Goal: Information Seeking & Learning: Learn about a topic

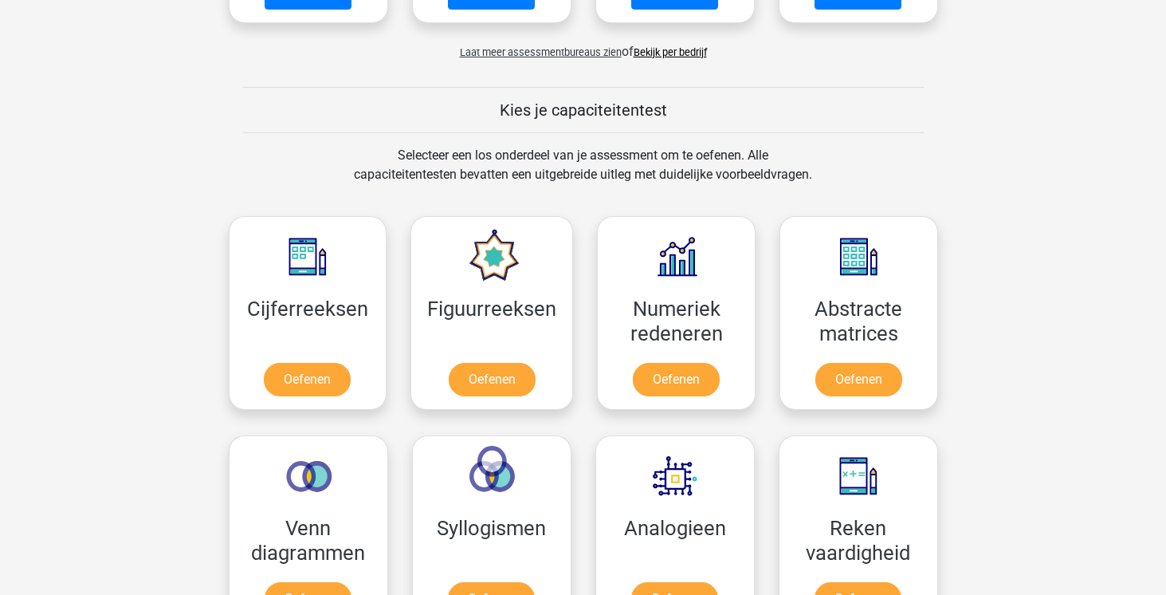
scroll to position [541, 0]
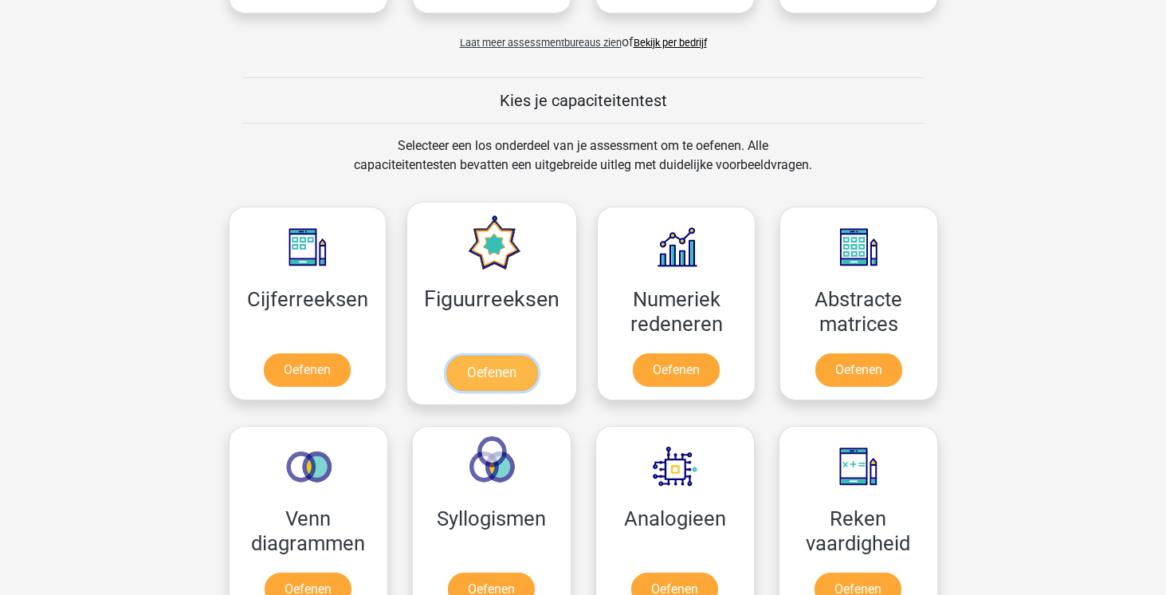
click at [499, 361] on link "Oefenen" at bounding box center [491, 373] width 91 height 35
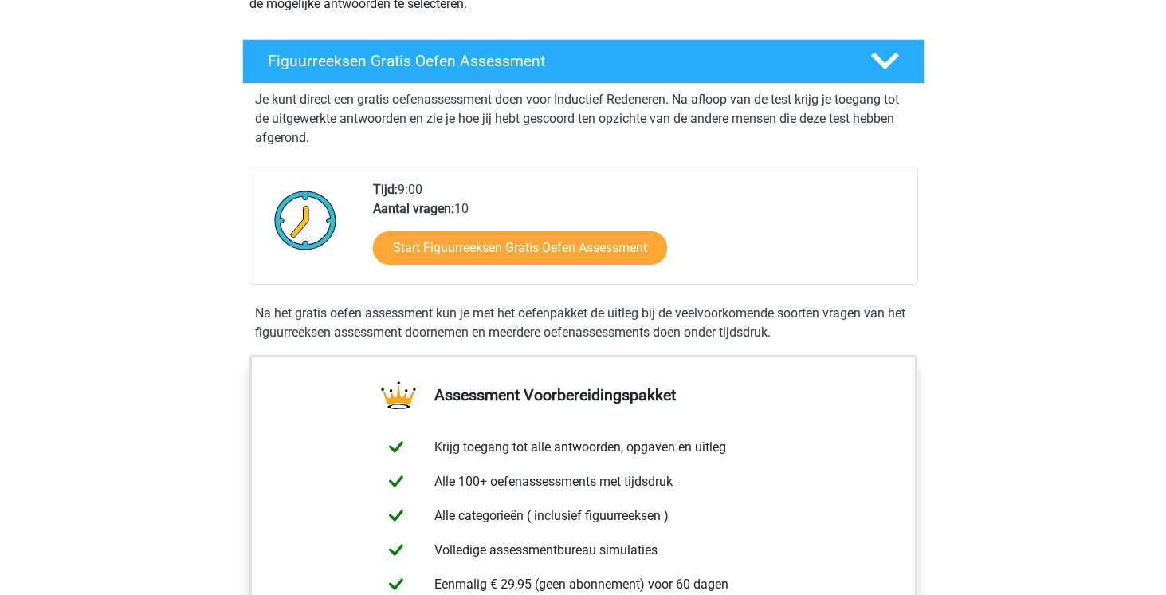
scroll to position [258, 0]
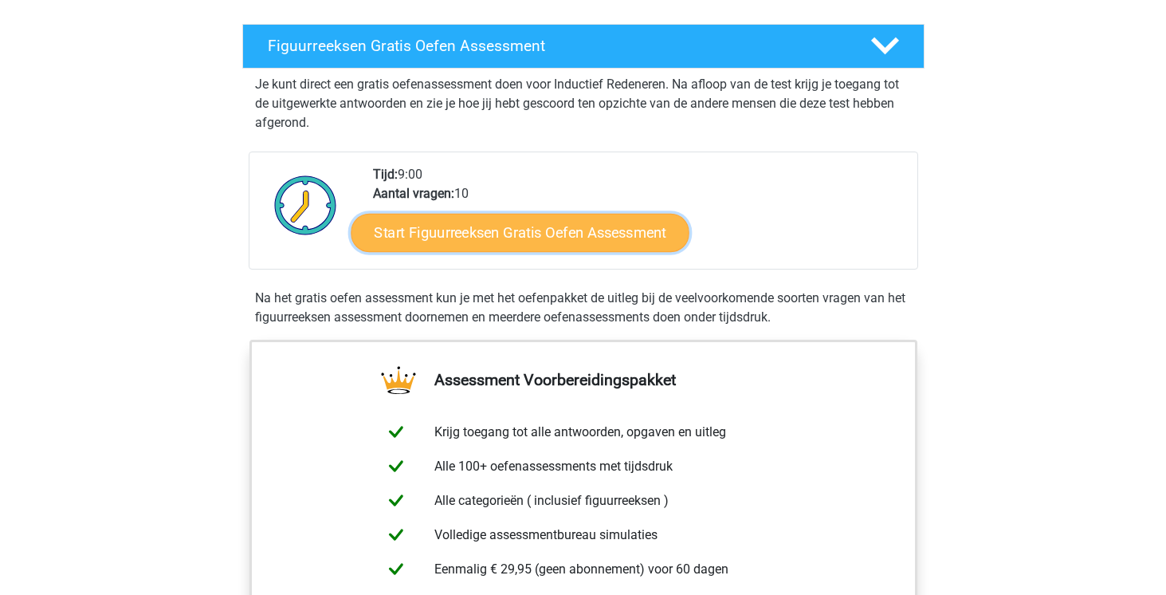
click at [517, 230] on link "Start Figuurreeksen Gratis Oefen Assessment" at bounding box center [520, 232] width 338 height 38
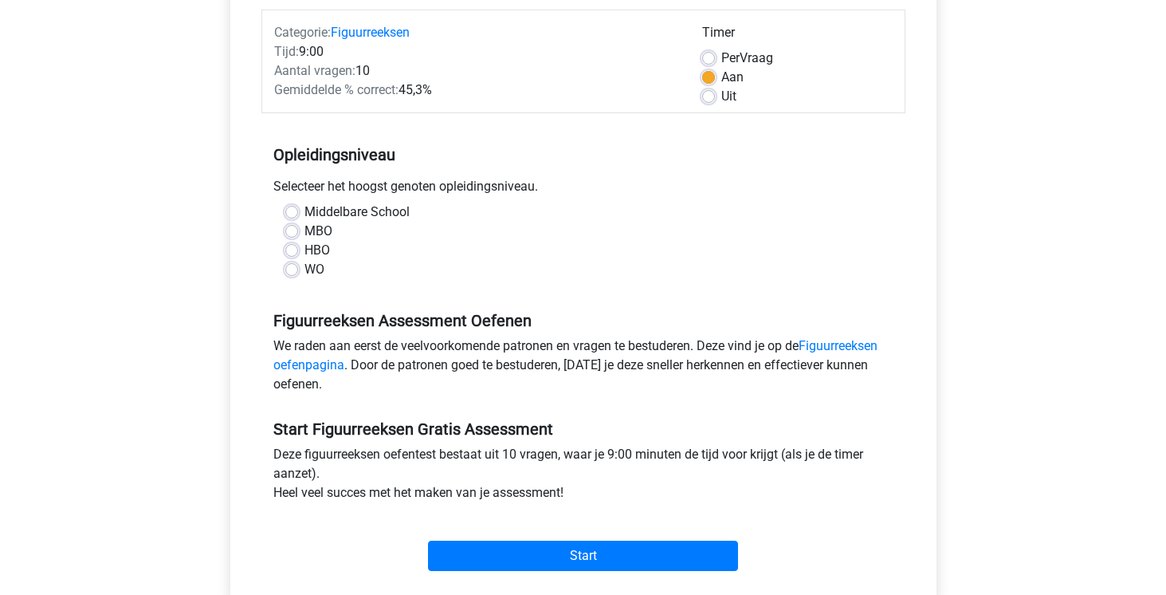
scroll to position [200, 0]
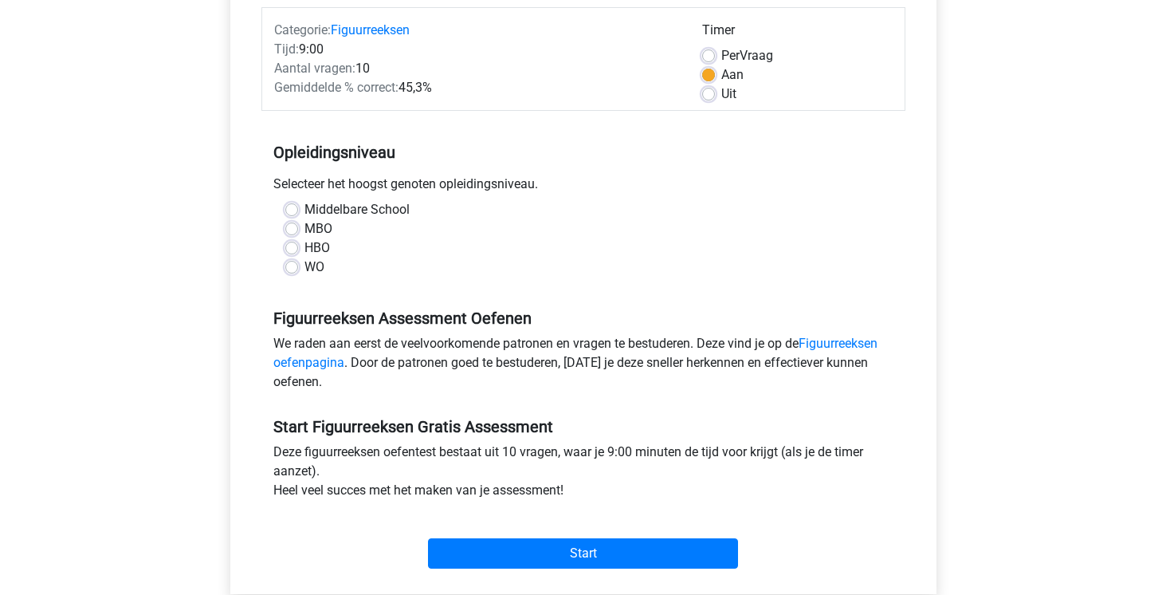
click at [305, 271] on label "WO" at bounding box center [315, 267] width 20 height 19
click at [292, 271] on input "WO" at bounding box center [291, 266] width 13 height 16
radio input "true"
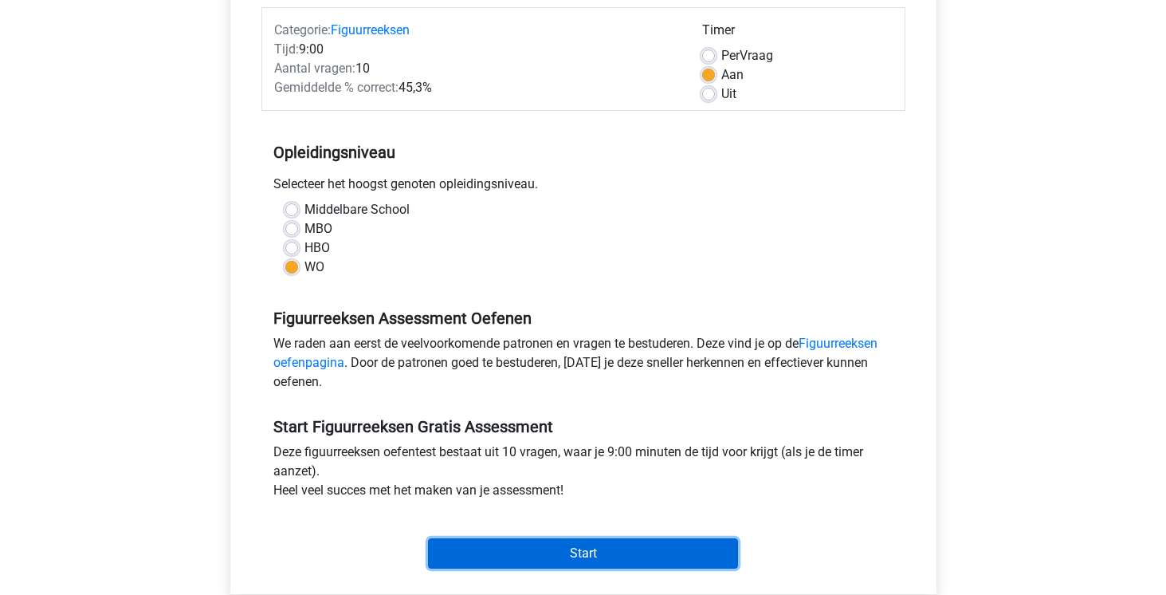
click at [586, 543] on input "Start" at bounding box center [583, 553] width 310 height 30
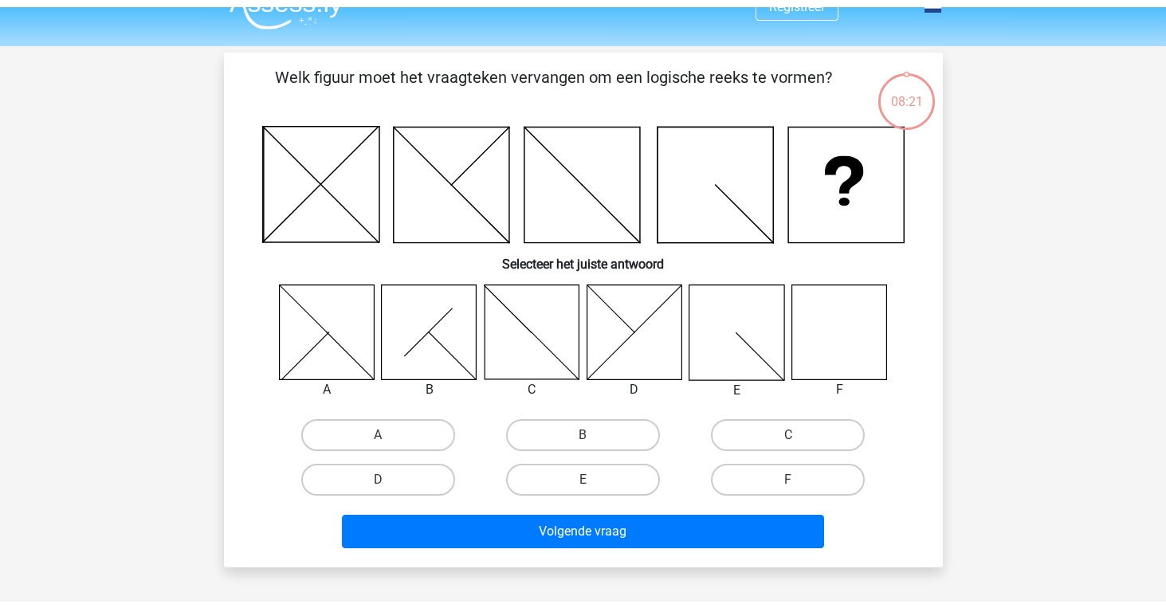
scroll to position [35, 0]
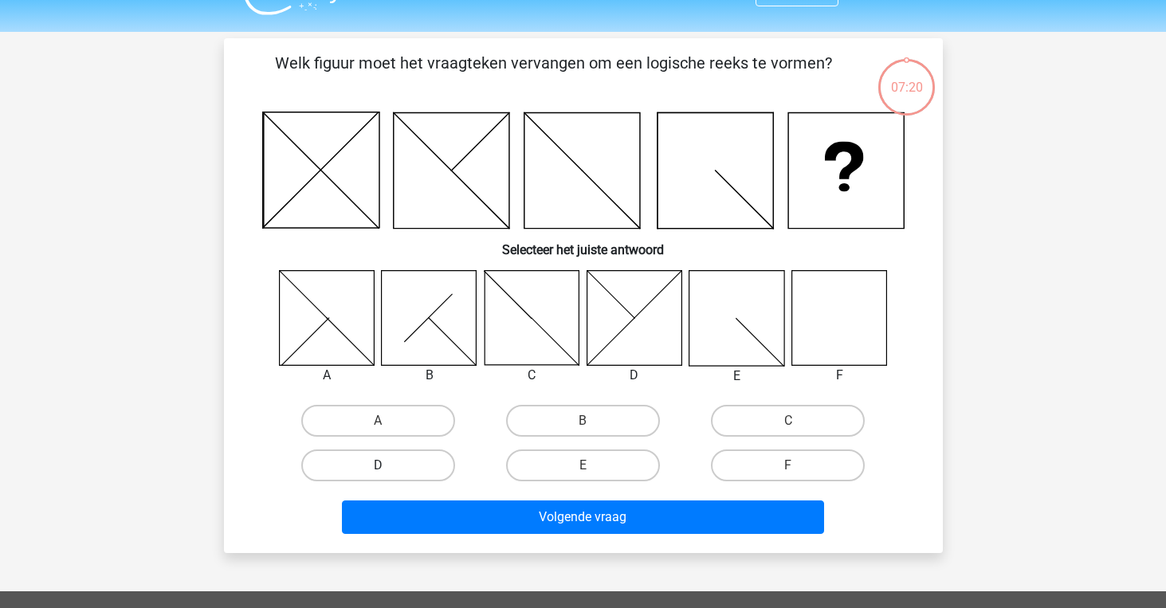
click at [371, 466] on label "D" at bounding box center [378, 466] width 154 height 32
click at [378, 466] on input "D" at bounding box center [383, 471] width 10 height 10
radio input "true"
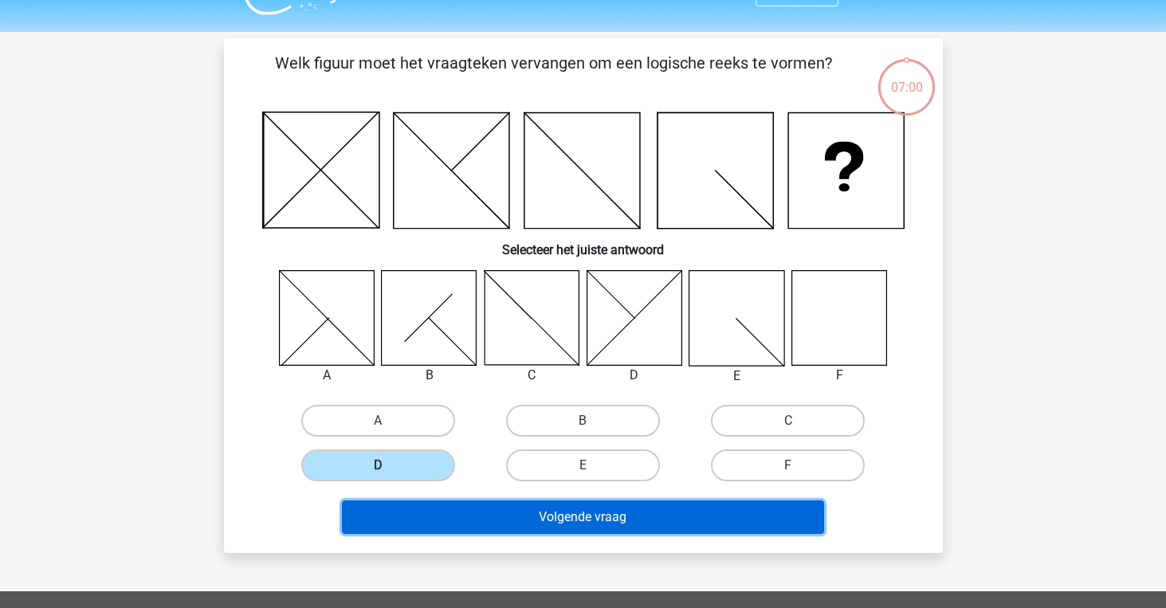
click at [609, 521] on button "Volgende vraag" at bounding box center [583, 517] width 482 height 33
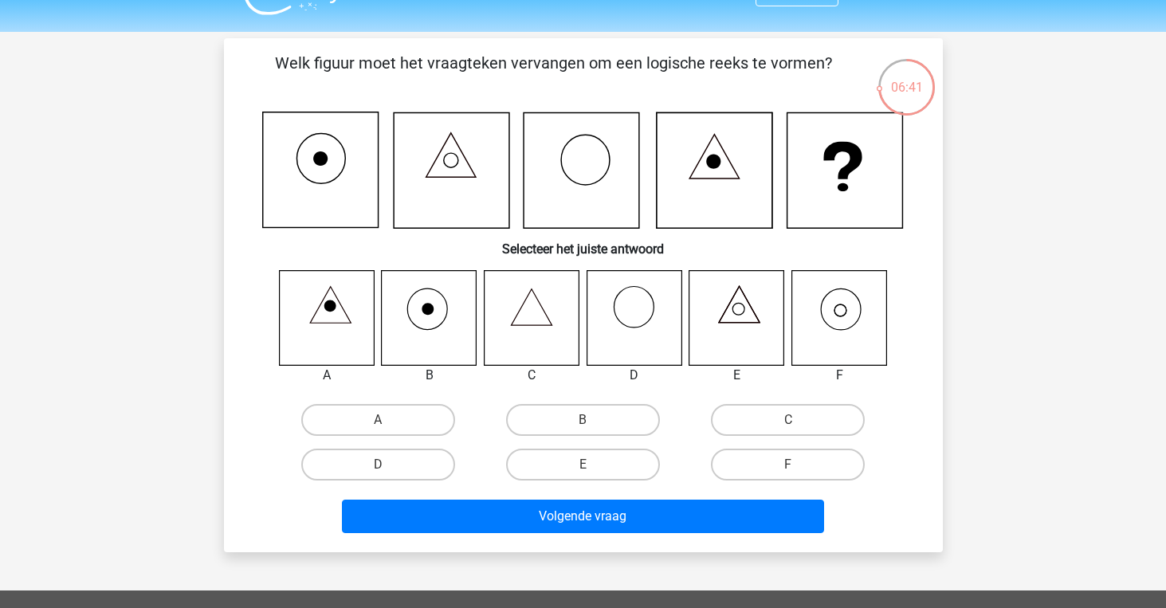
click at [726, 327] on icon at bounding box center [737, 317] width 95 height 95
click at [576, 467] on label "E" at bounding box center [583, 465] width 154 height 32
click at [583, 467] on input "E" at bounding box center [588, 470] width 10 height 10
radio input "true"
click at [813, 458] on label "F" at bounding box center [788, 465] width 154 height 32
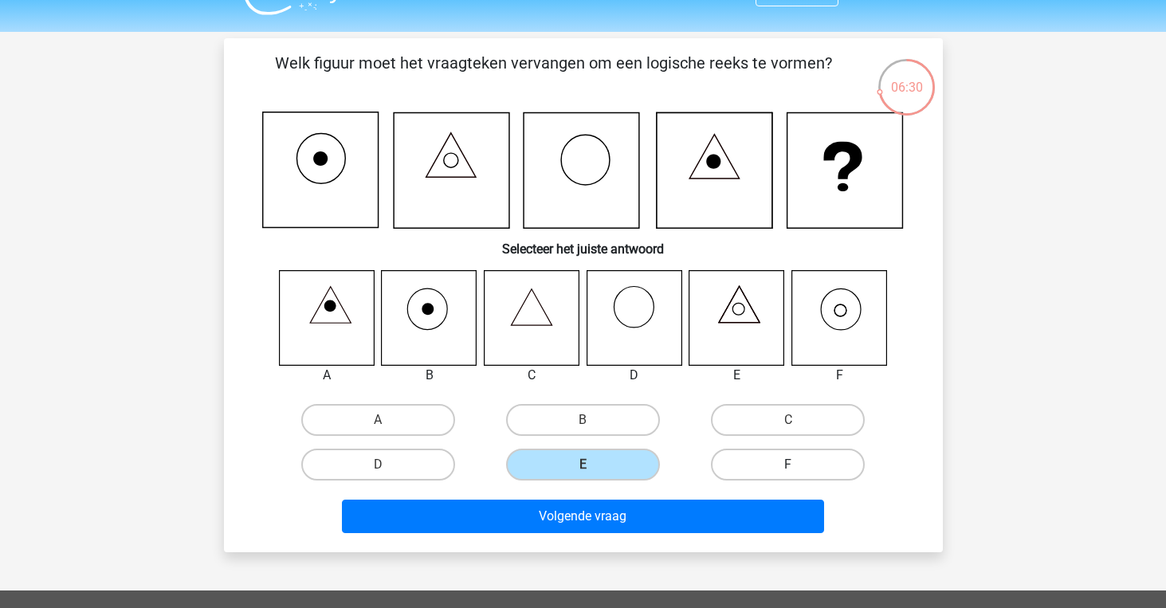
click at [799, 465] on input "F" at bounding box center [793, 470] width 10 height 10
radio input "true"
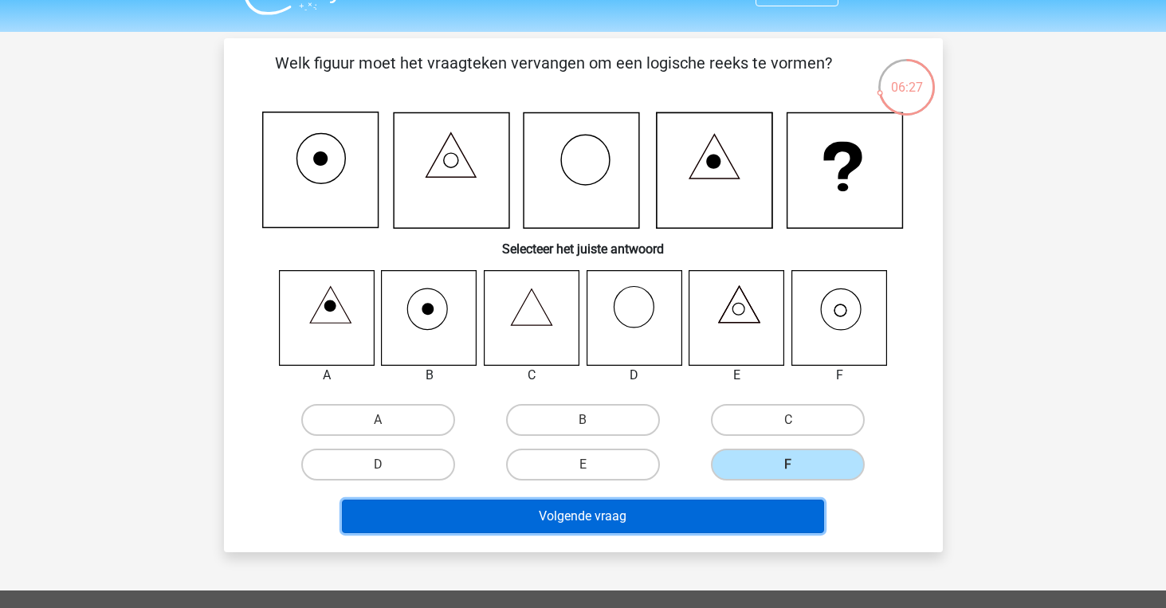
click at [591, 522] on button "Volgende vraag" at bounding box center [583, 516] width 482 height 33
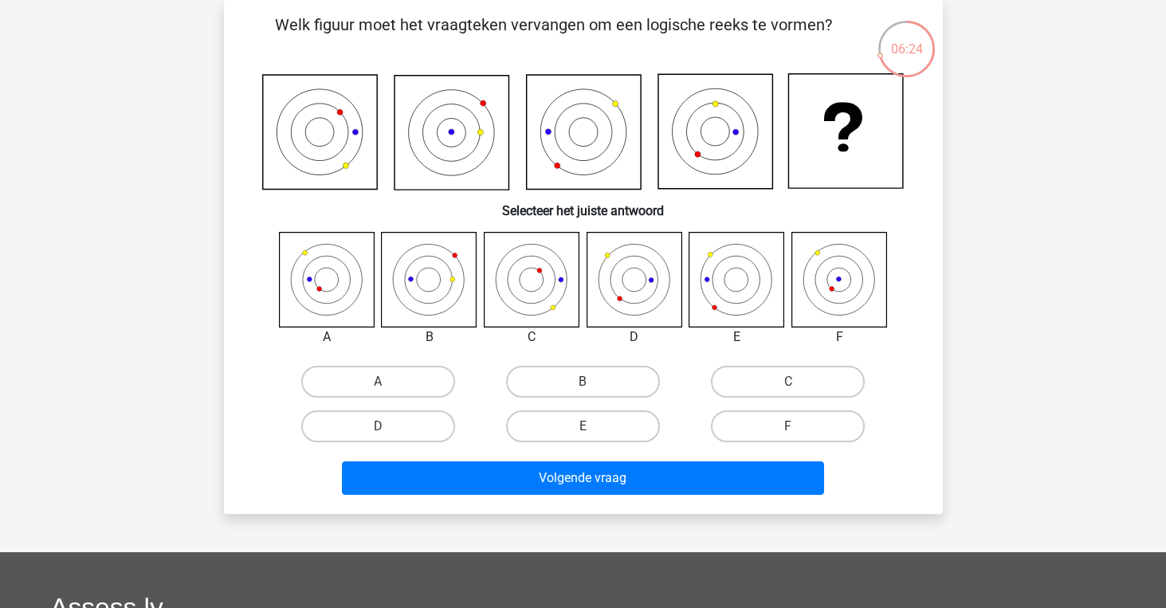
scroll to position [39, 0]
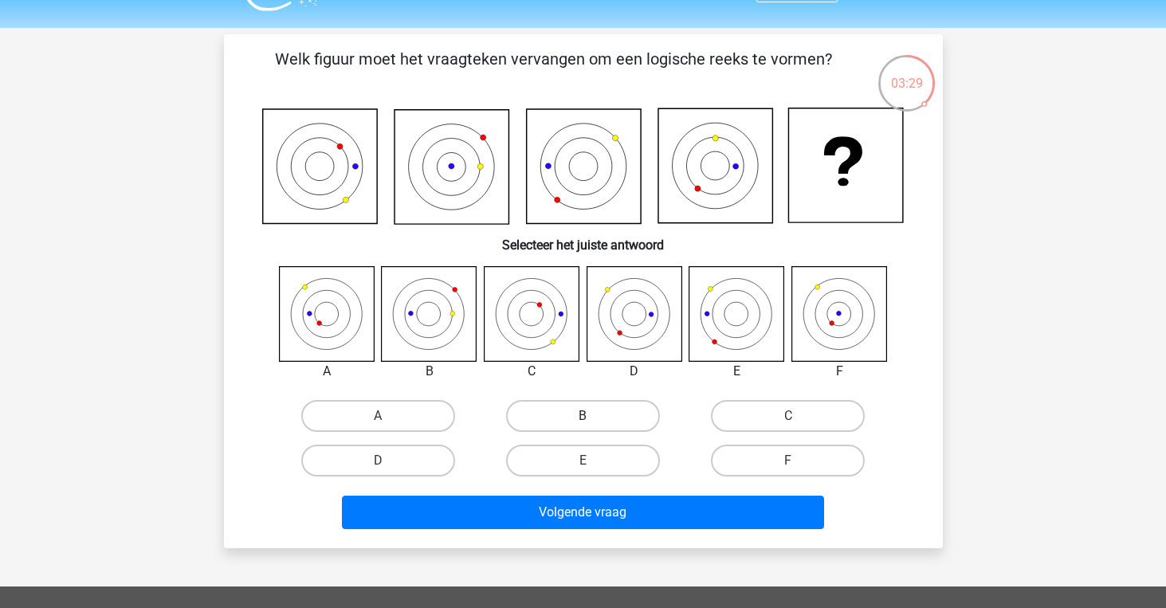
click at [601, 414] on label "B" at bounding box center [583, 416] width 154 height 32
click at [593, 416] on input "B" at bounding box center [588, 421] width 10 height 10
radio input "true"
click at [651, 529] on div "Volgende vraag" at bounding box center [583, 516] width 615 height 40
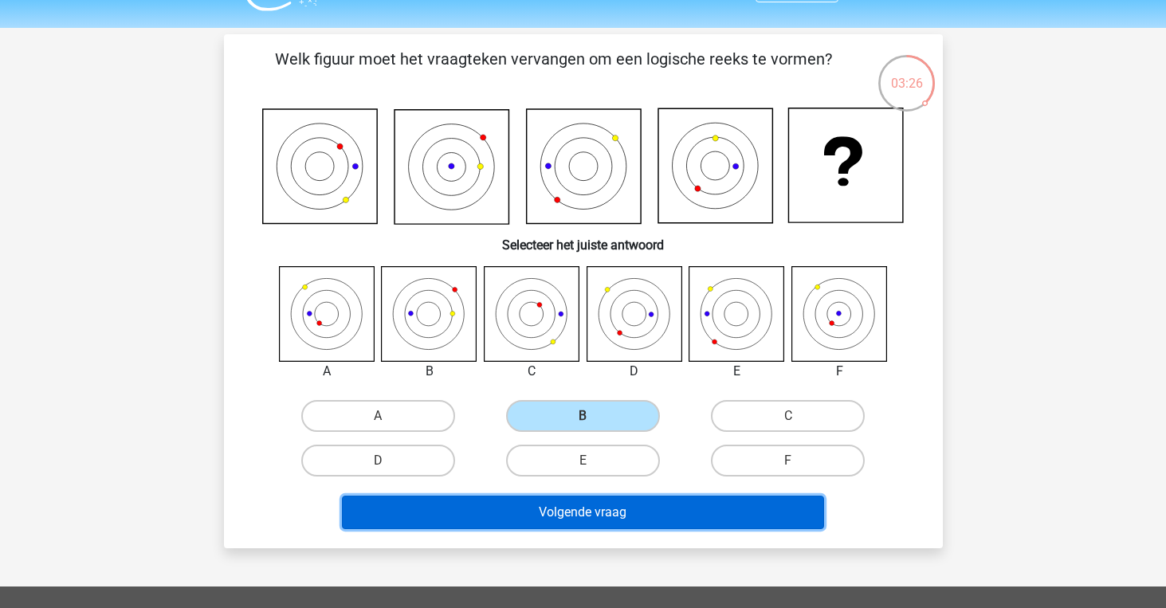
click at [607, 512] on button "Volgende vraag" at bounding box center [583, 512] width 482 height 33
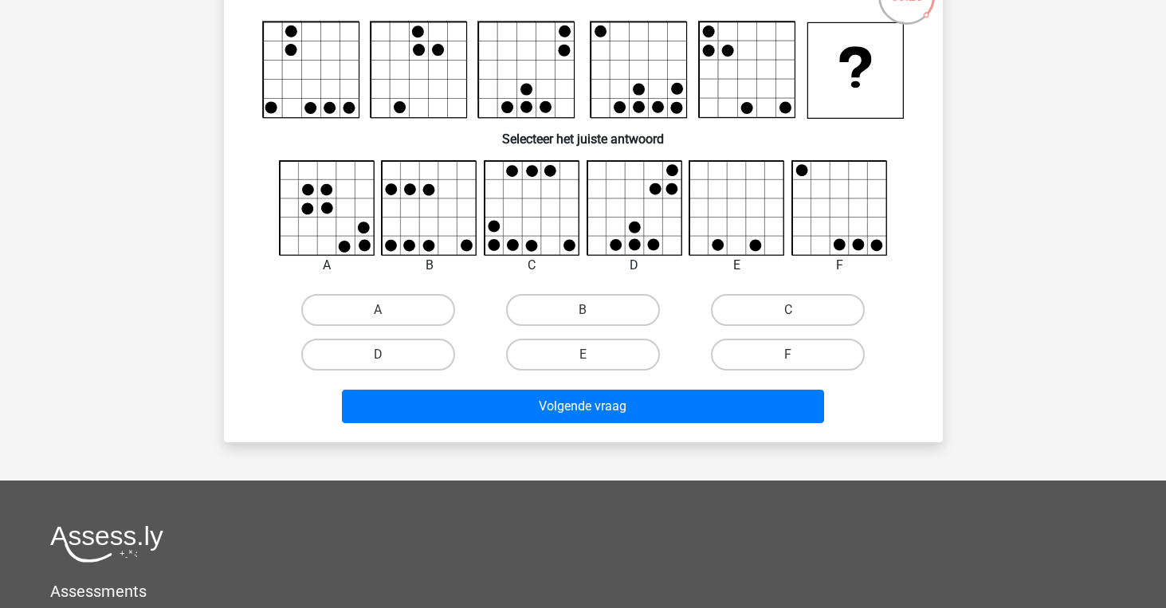
scroll to position [46, 0]
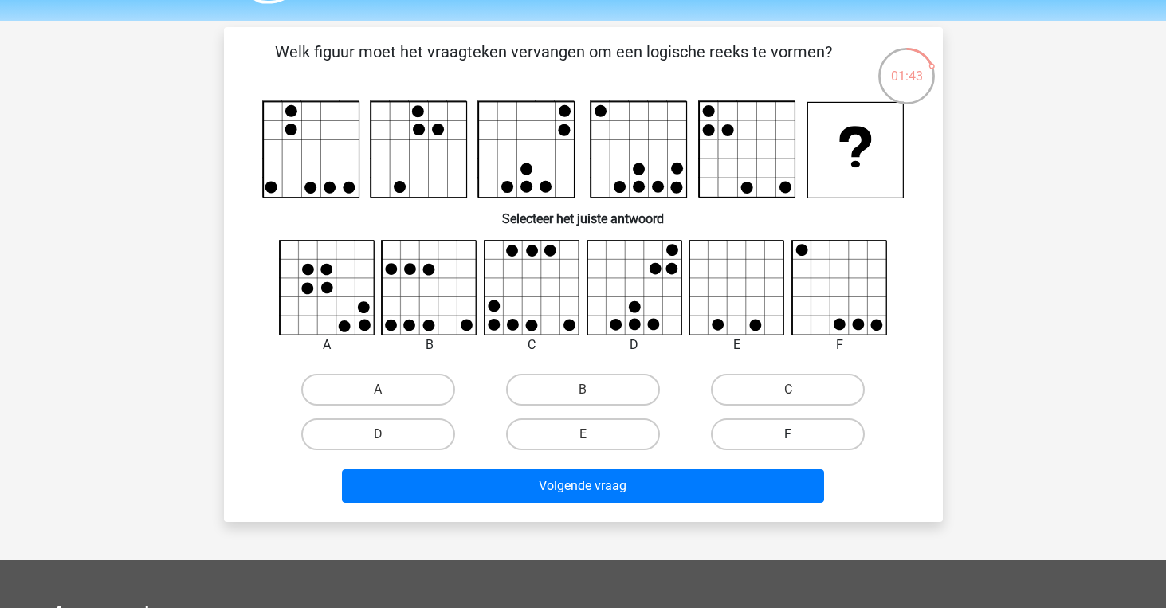
click at [819, 424] on label "F" at bounding box center [788, 435] width 154 height 32
click at [799, 435] on input "F" at bounding box center [793, 440] width 10 height 10
radio input "true"
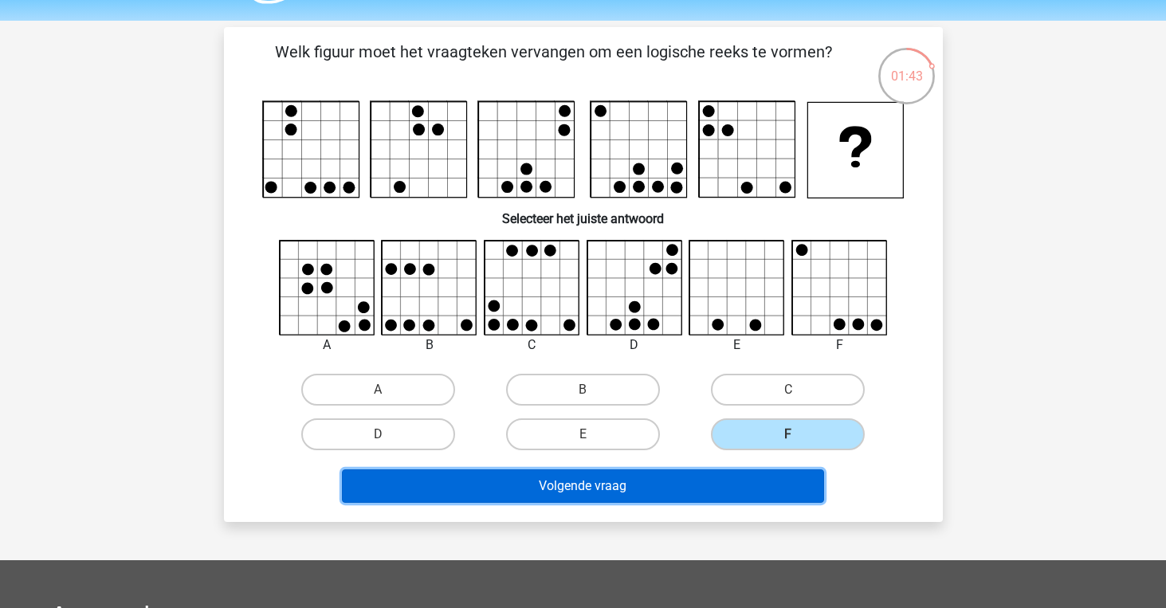
click at [568, 494] on button "Volgende vraag" at bounding box center [583, 486] width 482 height 33
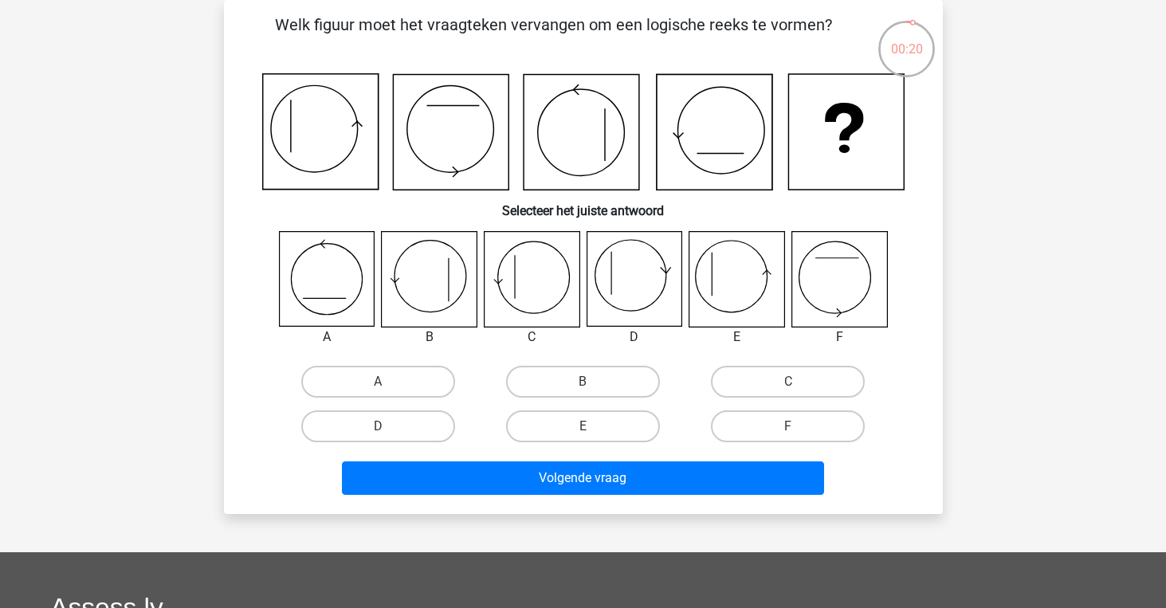
scroll to position [52, 0]
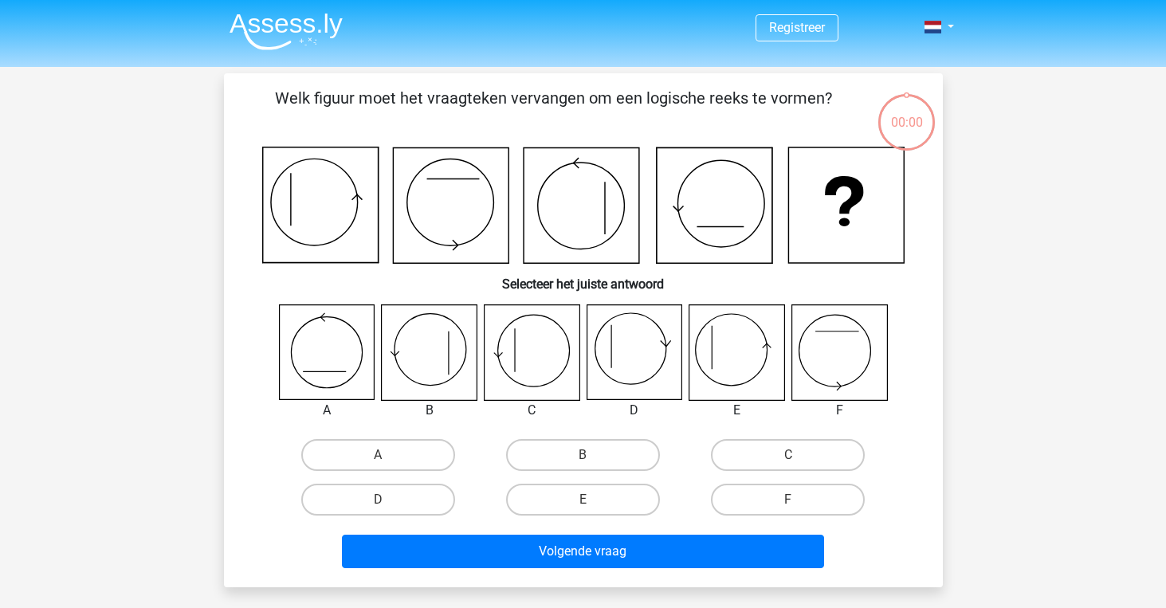
scroll to position [52, 0]
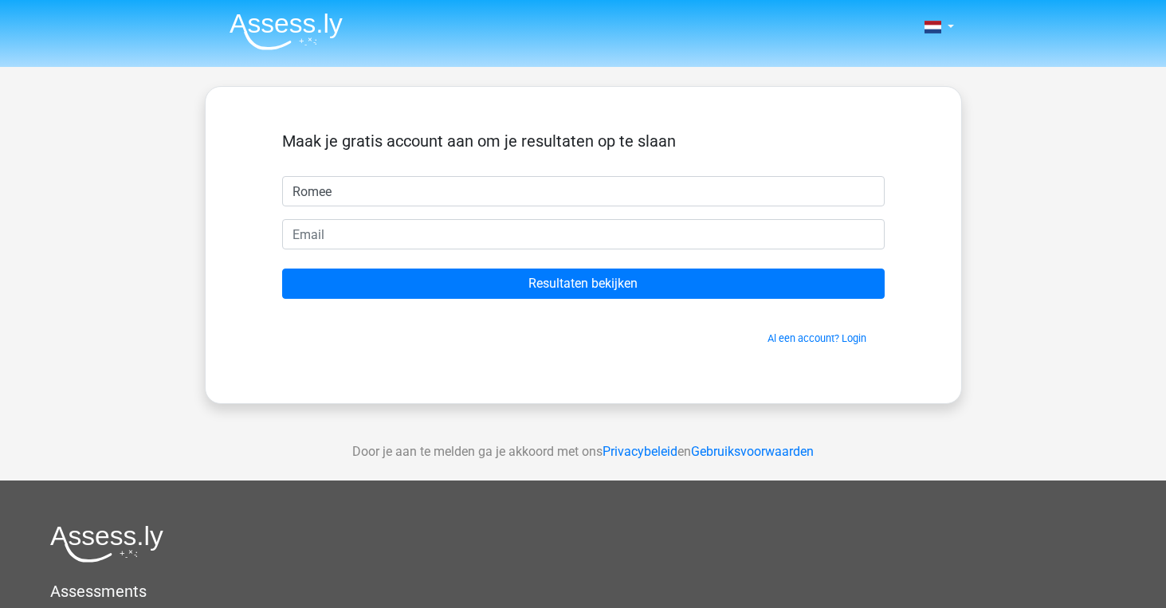
type input "Romee"
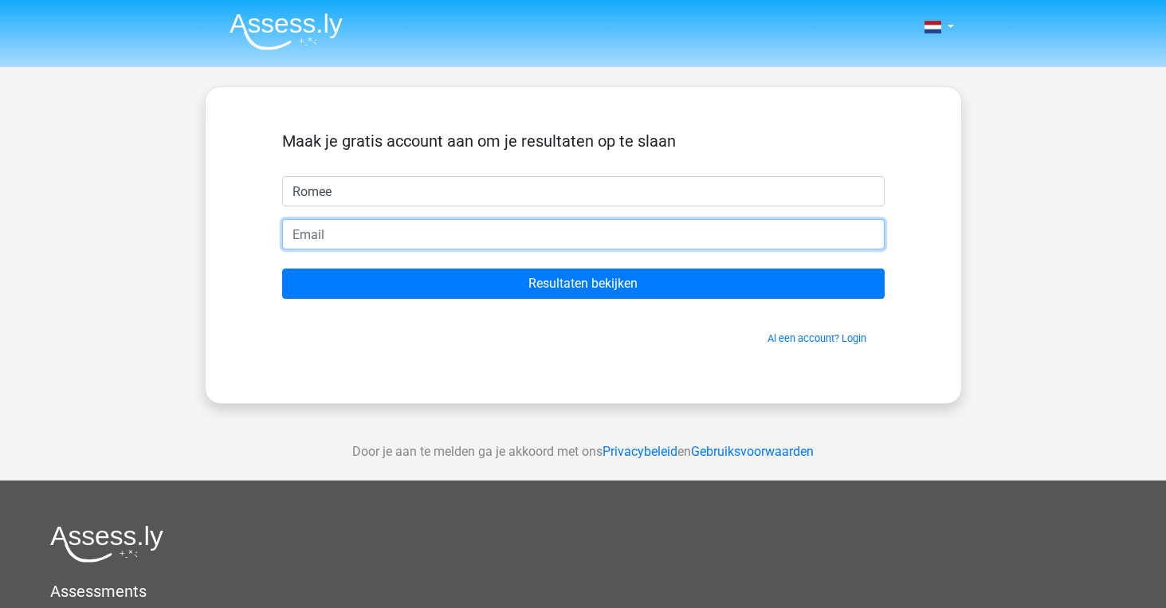
click at [466, 240] on input "email" at bounding box center [583, 234] width 603 height 30
type input "[EMAIL_ADDRESS][DOMAIN_NAME]"
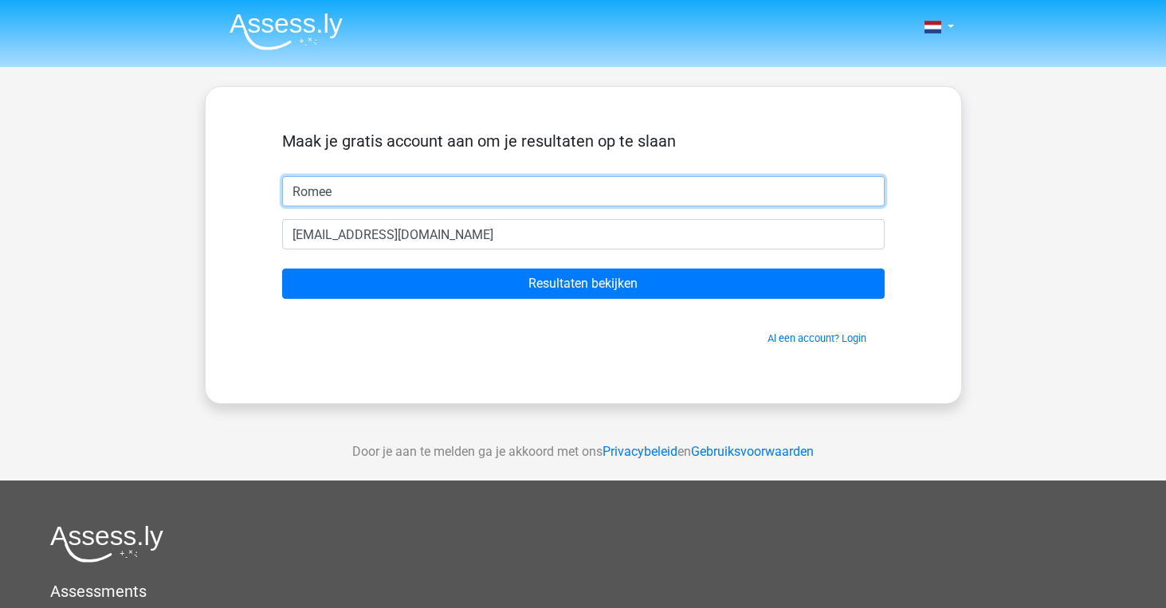
click at [344, 195] on input "Romee" at bounding box center [583, 191] width 603 height 30
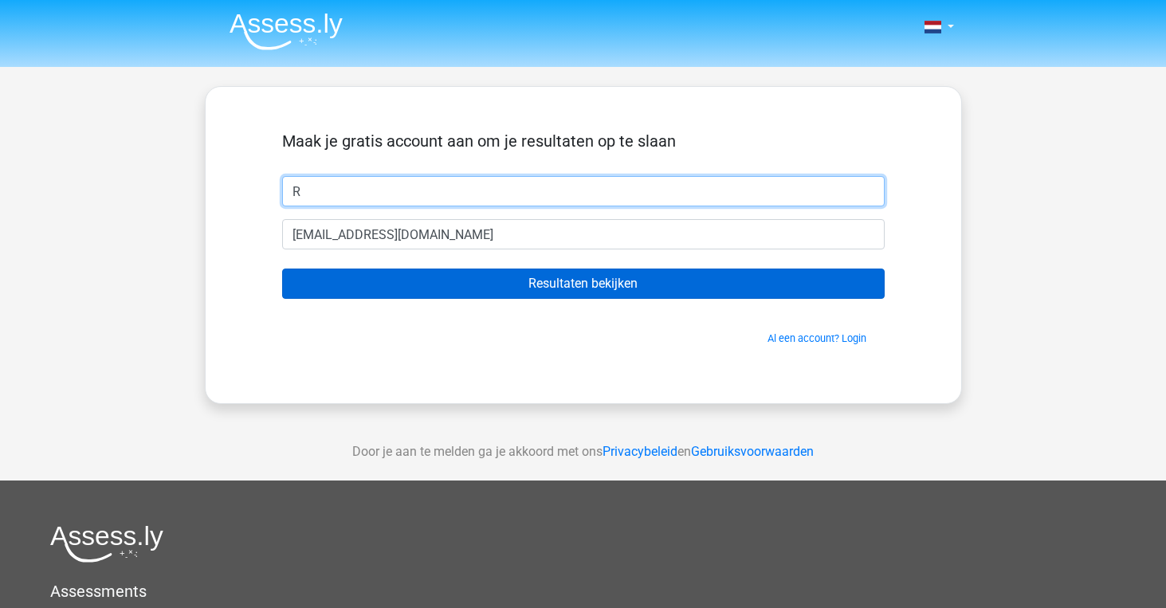
type input "R"
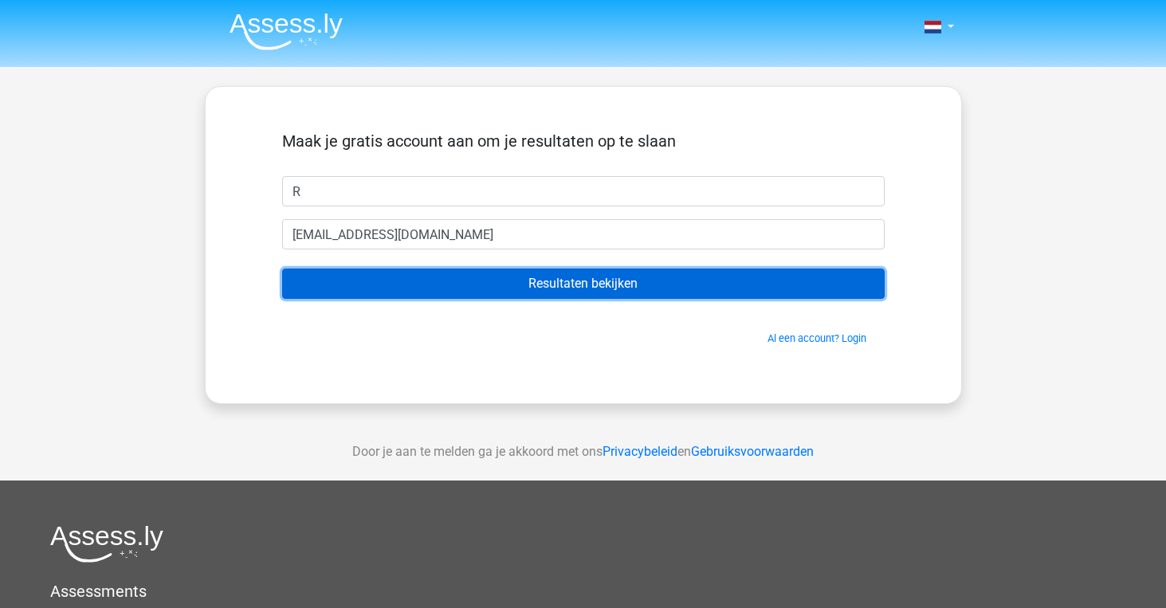
click at [581, 295] on input "Resultaten bekijken" at bounding box center [583, 284] width 603 height 30
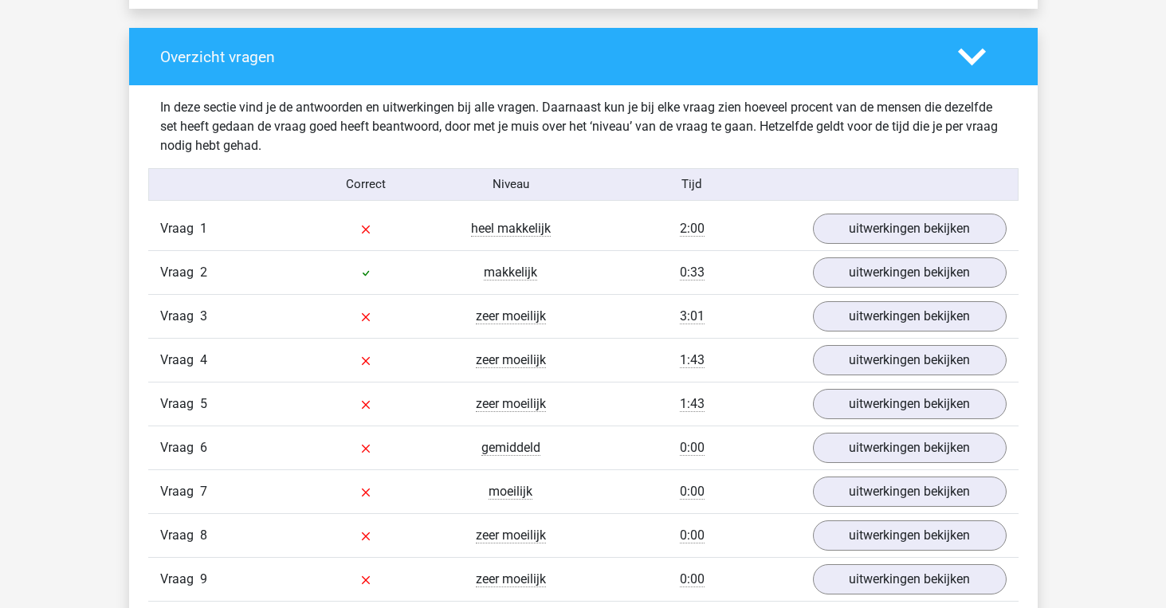
scroll to position [1199, 0]
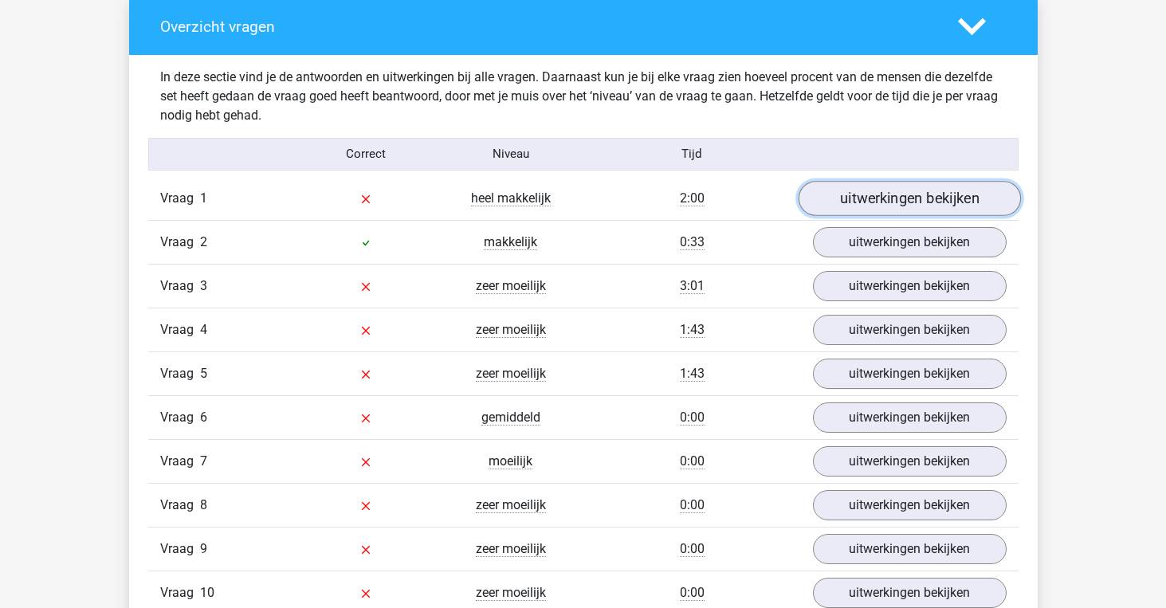
click at [901, 202] on link "uitwerkingen bekijken" at bounding box center [909, 198] width 222 height 35
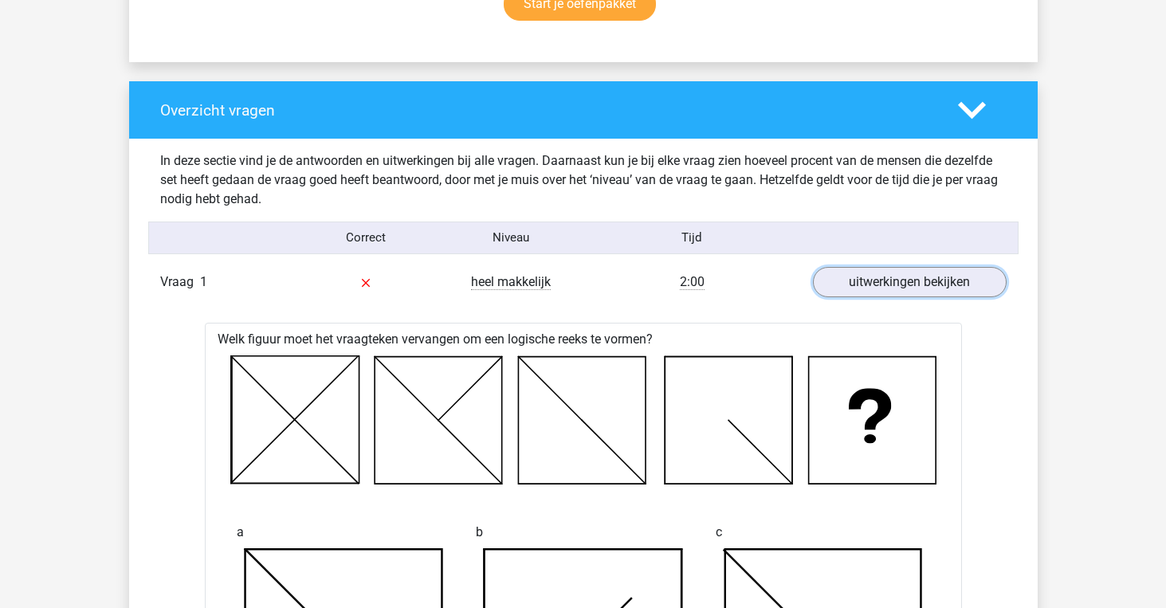
scroll to position [1113, 0]
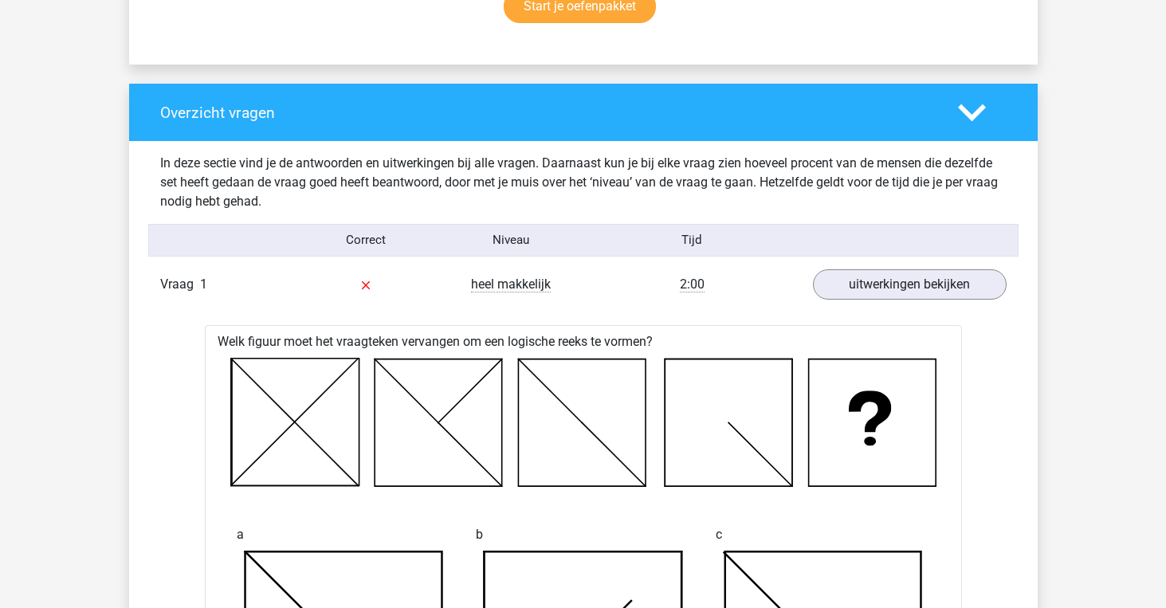
click at [978, 118] on icon at bounding box center [972, 113] width 28 height 28
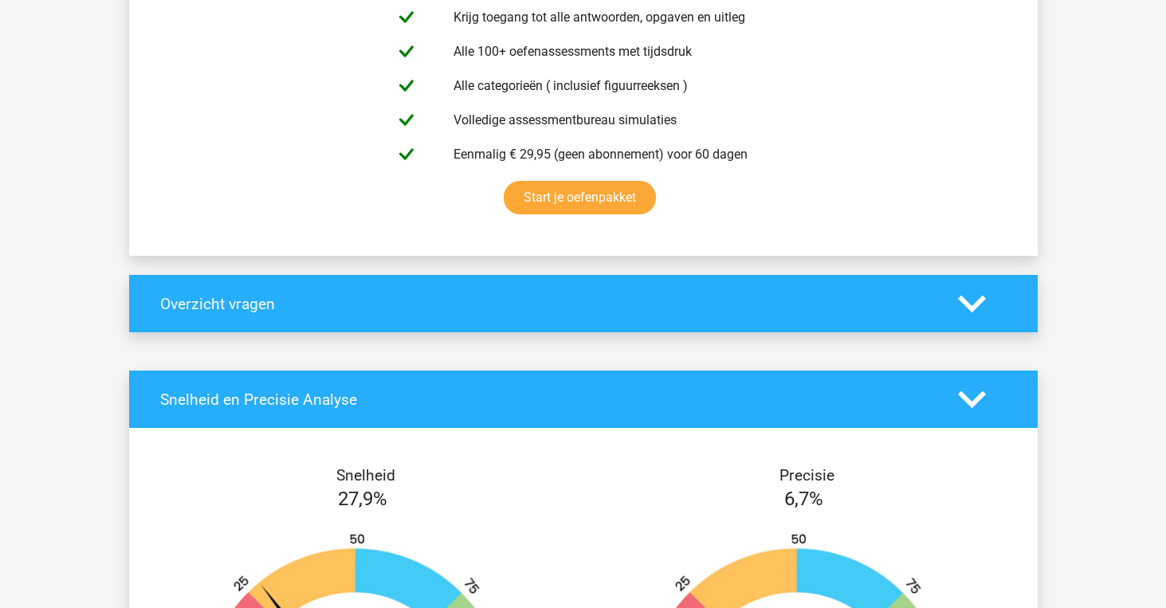
scroll to position [973, 0]
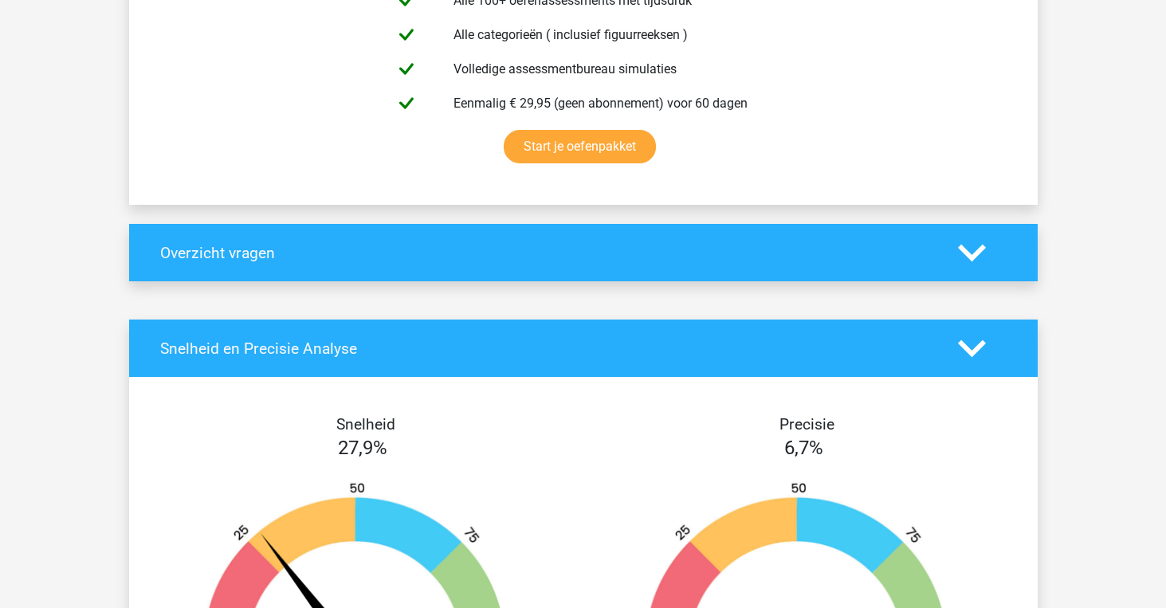
click at [970, 258] on polygon at bounding box center [972, 253] width 28 height 18
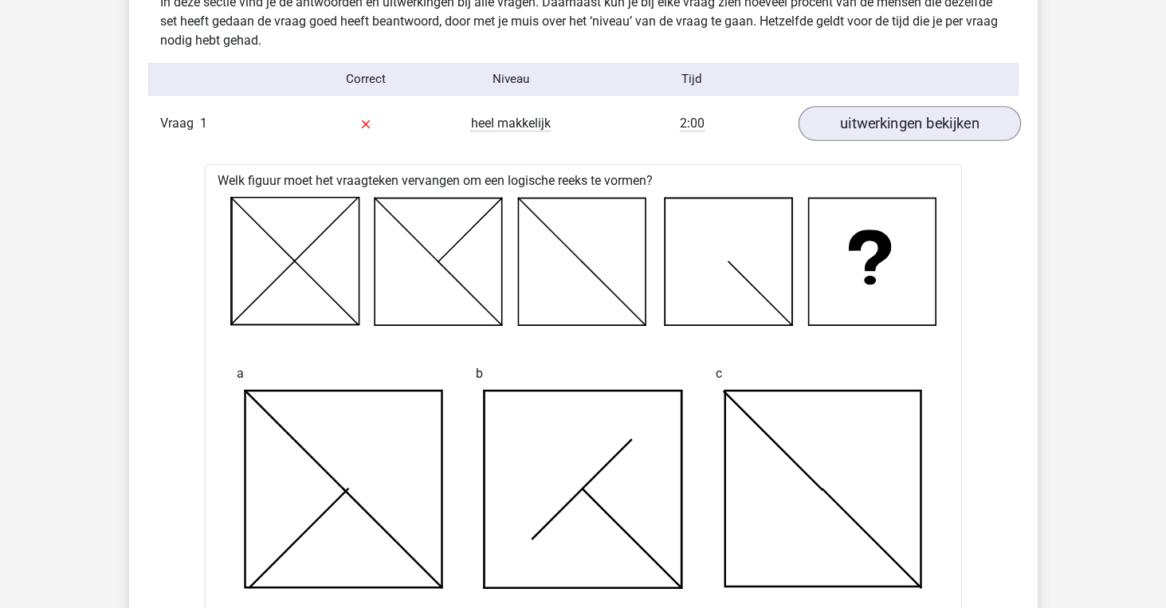
scroll to position [1265, 0]
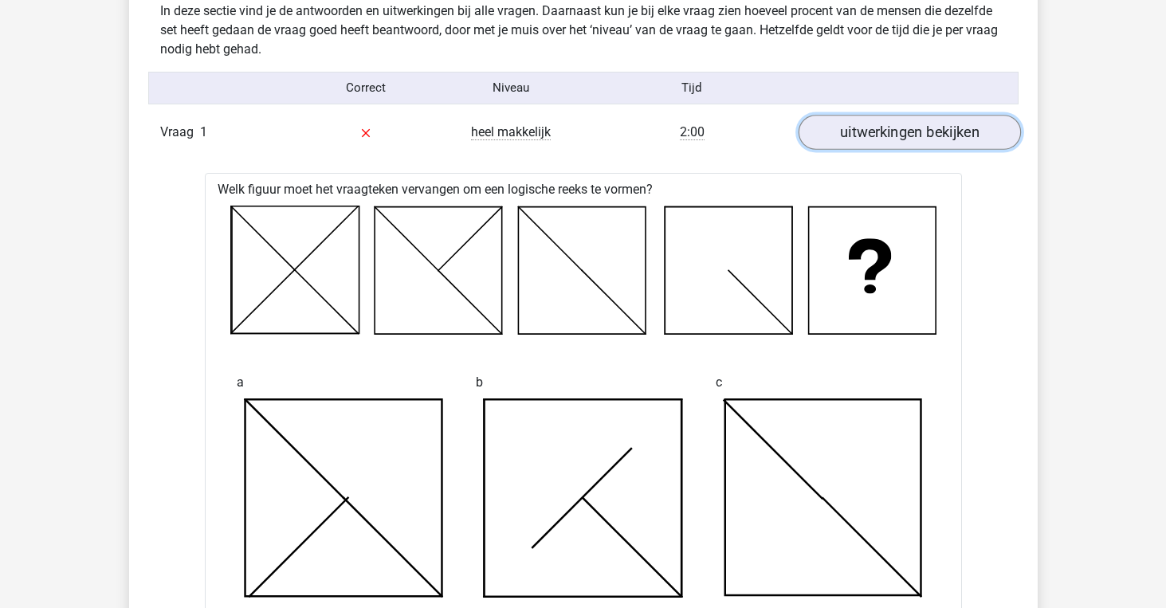
click at [864, 127] on link "uitwerkingen bekijken" at bounding box center [909, 132] width 222 height 35
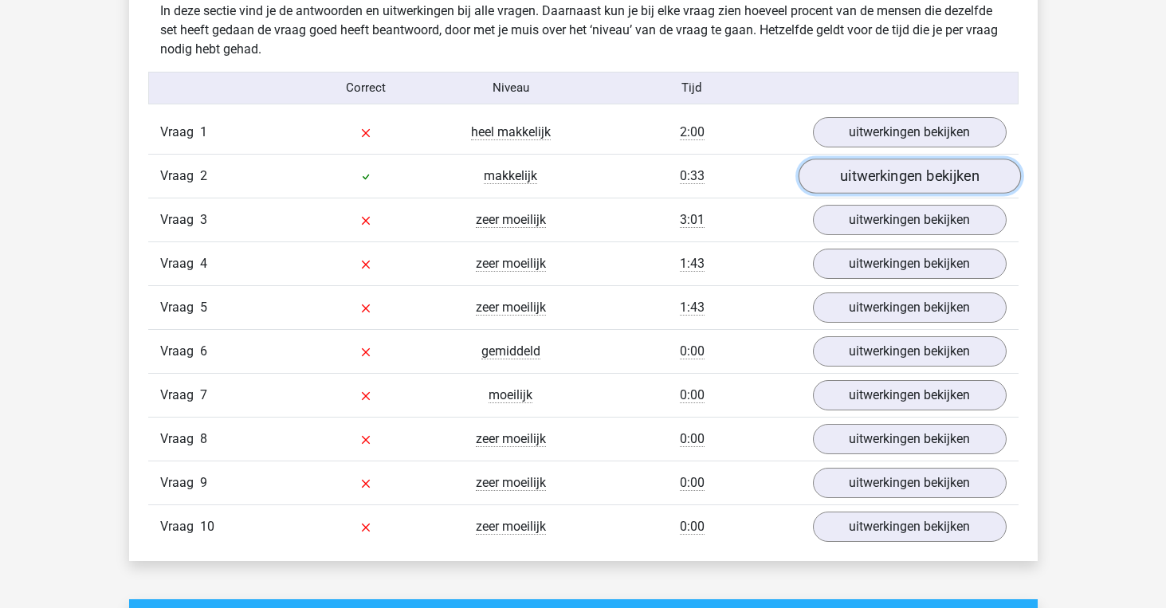
click at [879, 184] on link "uitwerkingen bekijken" at bounding box center [909, 176] width 222 height 35
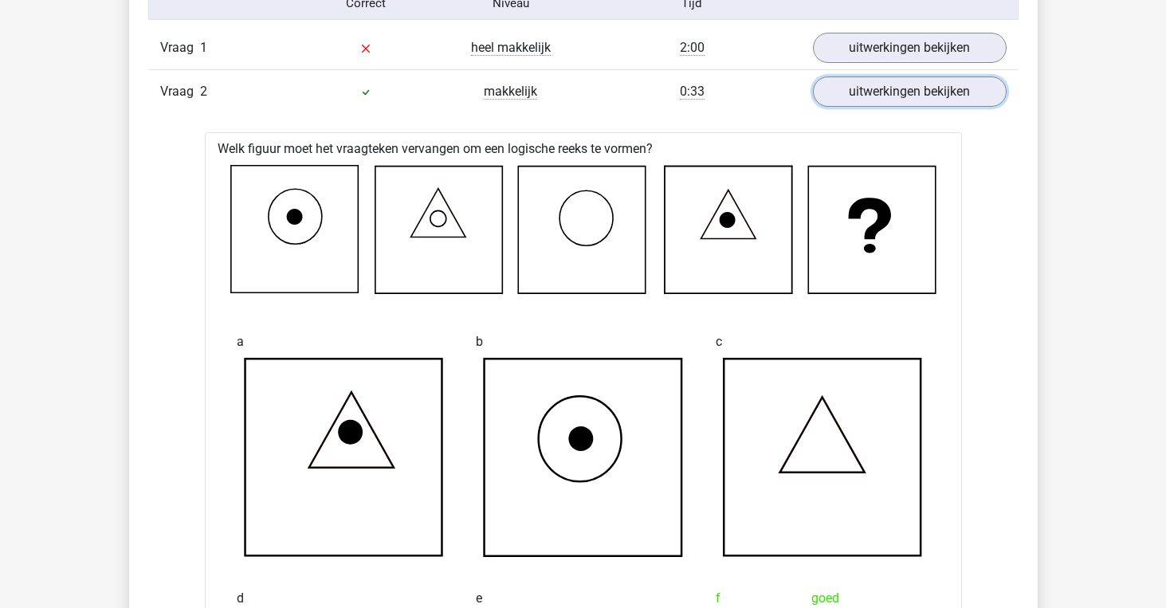
scroll to position [1172, 0]
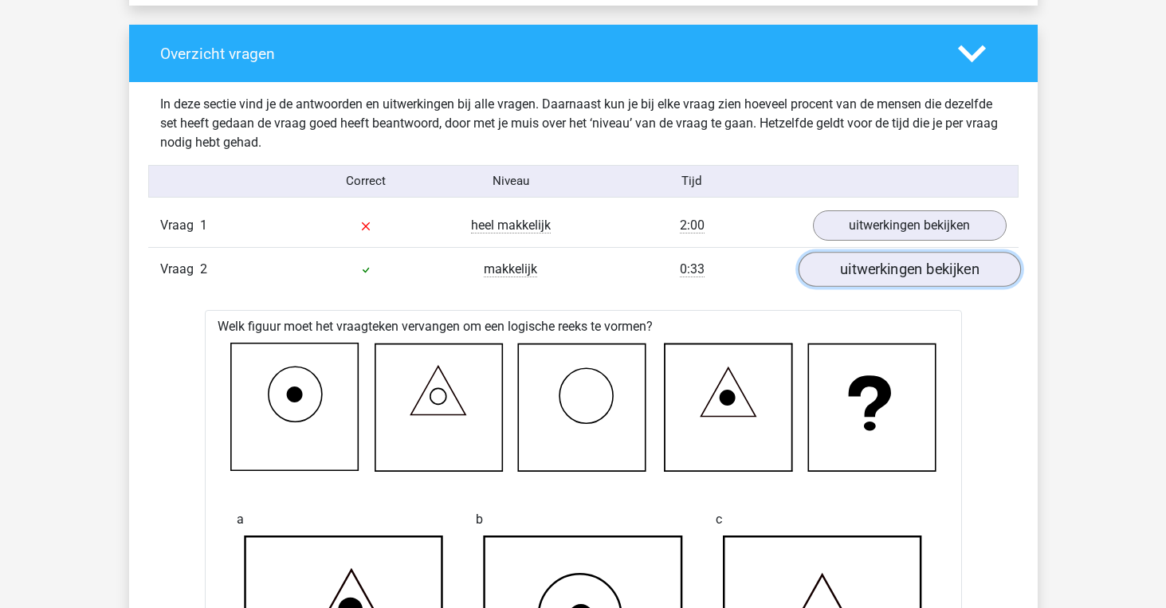
click at [934, 270] on link "uitwerkingen bekijken" at bounding box center [909, 269] width 222 height 35
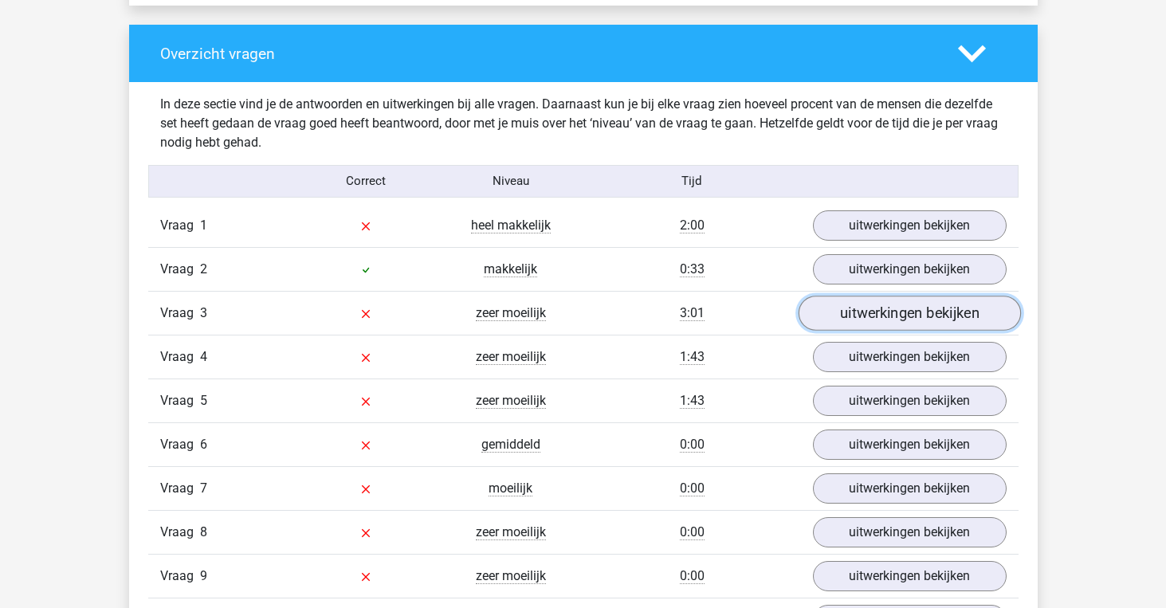
click at [897, 308] on link "uitwerkingen bekijken" at bounding box center [909, 313] width 222 height 35
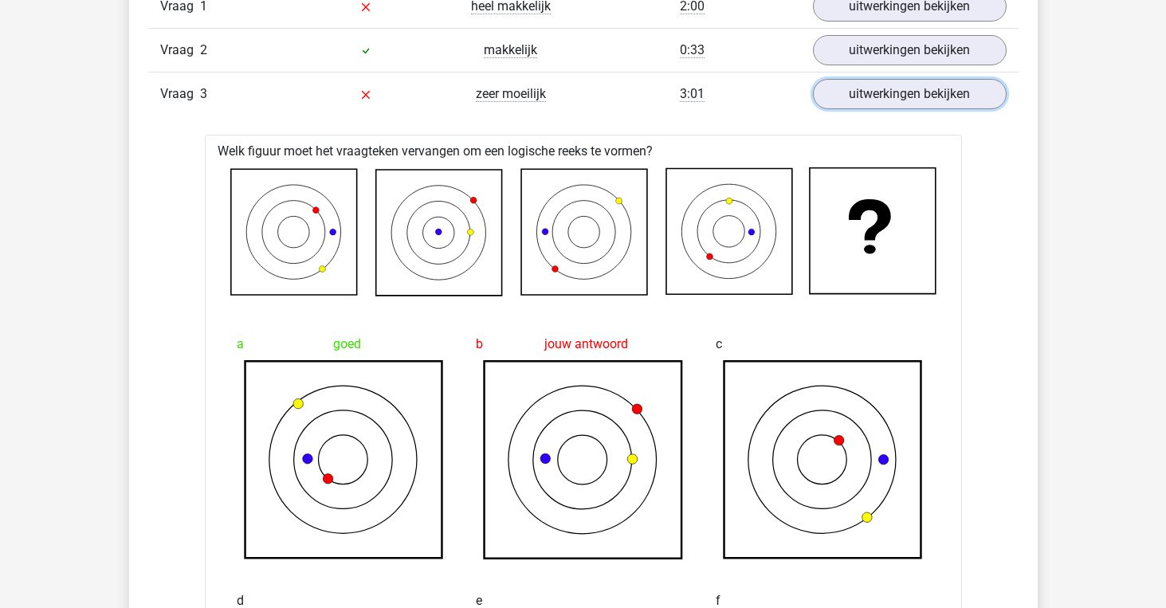
scroll to position [1353, 0]
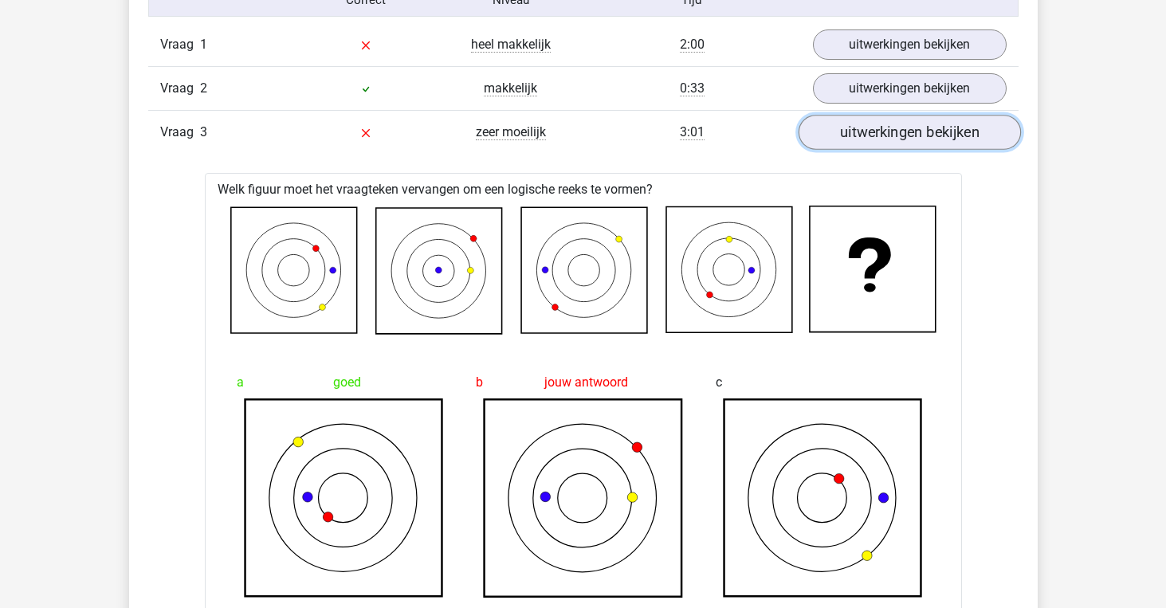
click at [911, 138] on link "uitwerkingen bekijken" at bounding box center [909, 132] width 222 height 35
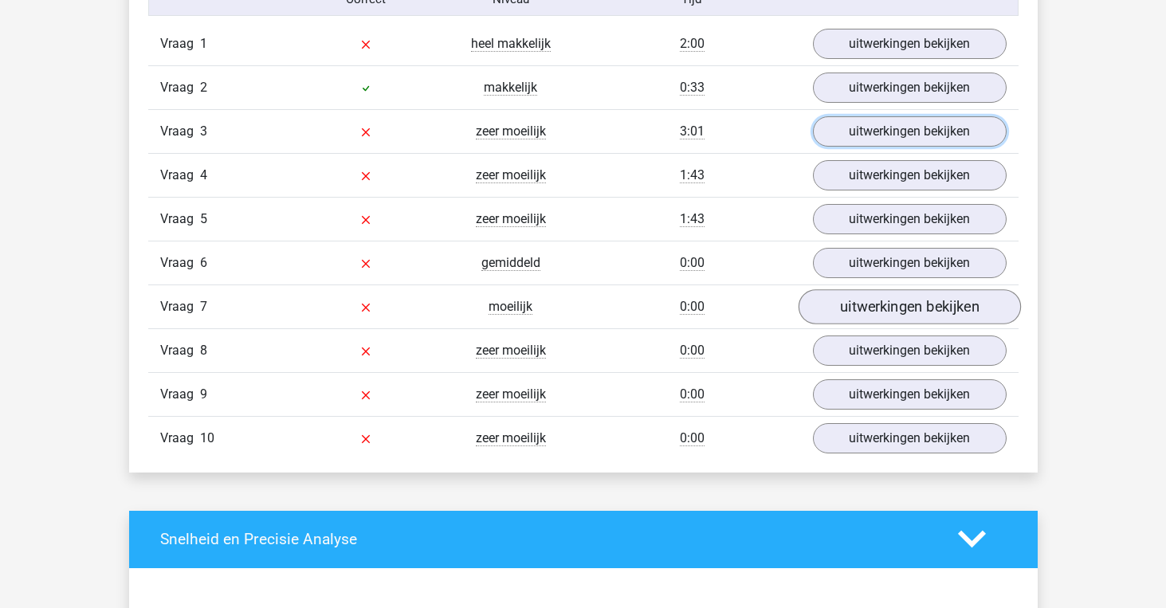
scroll to position [1301, 0]
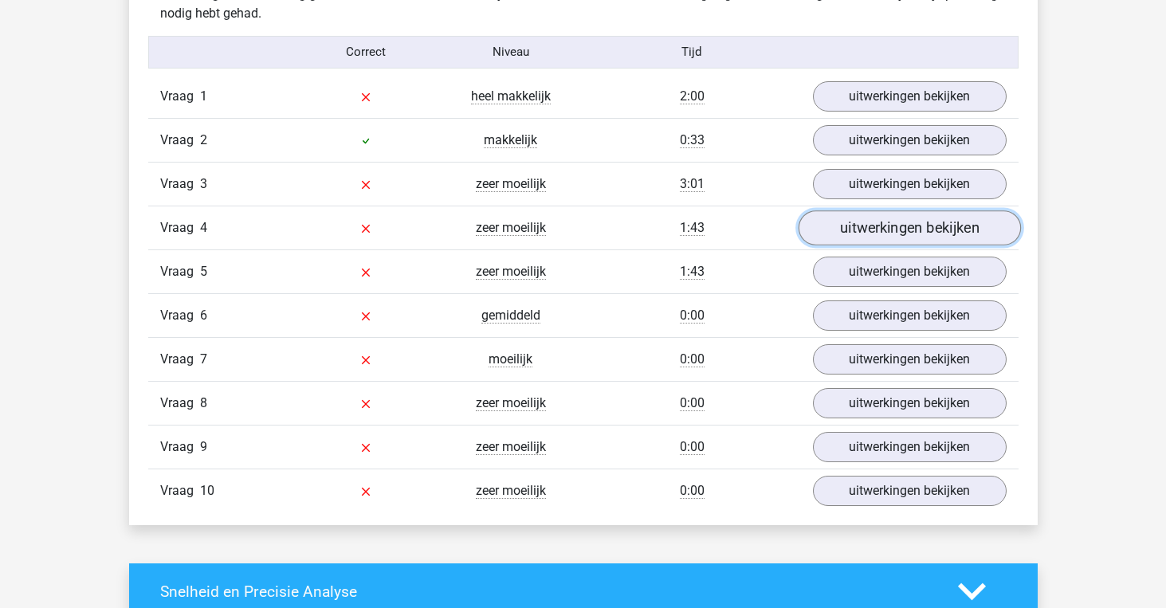
click at [903, 230] on link "uitwerkingen bekijken" at bounding box center [909, 227] width 222 height 35
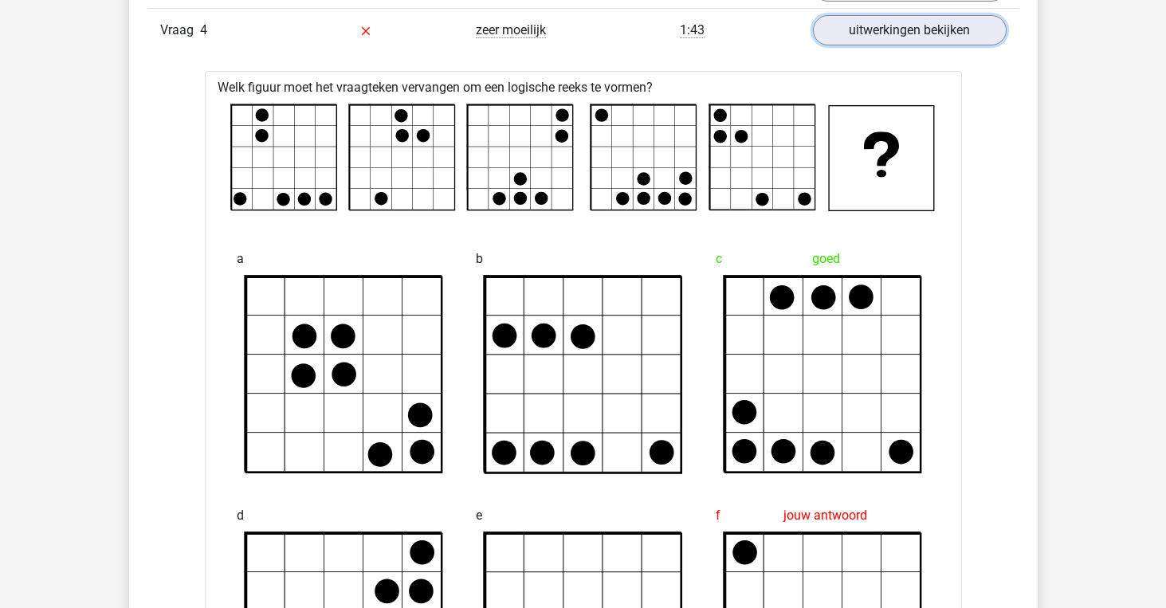
scroll to position [1498, 0]
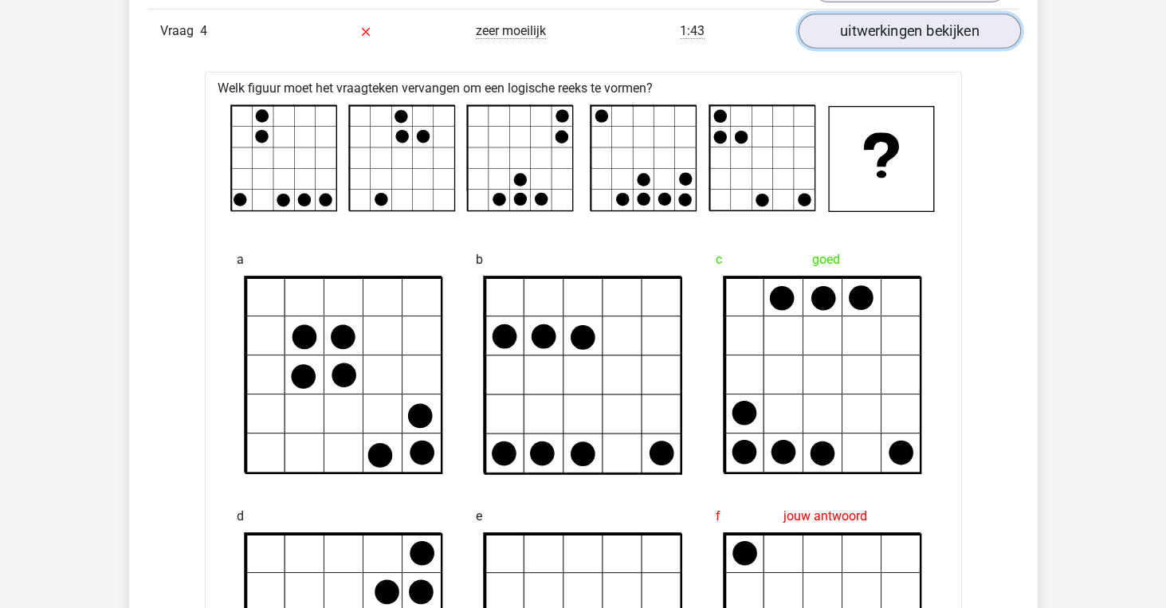
click at [909, 35] on link "uitwerkingen bekijken" at bounding box center [909, 31] width 222 height 35
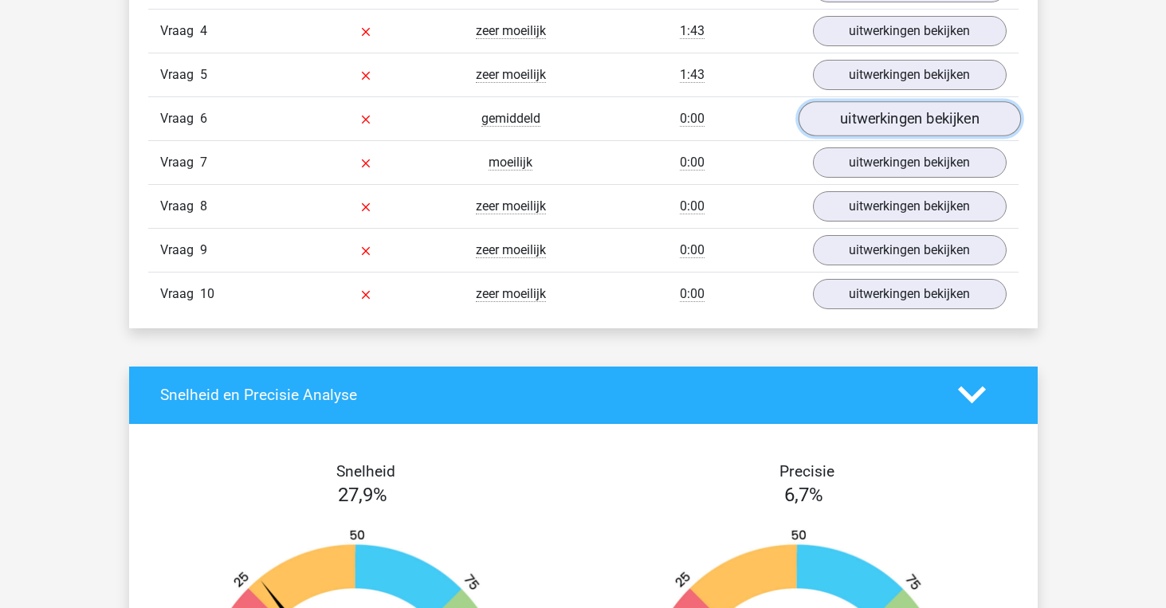
click at [917, 122] on link "uitwerkingen bekijken" at bounding box center [909, 118] width 222 height 35
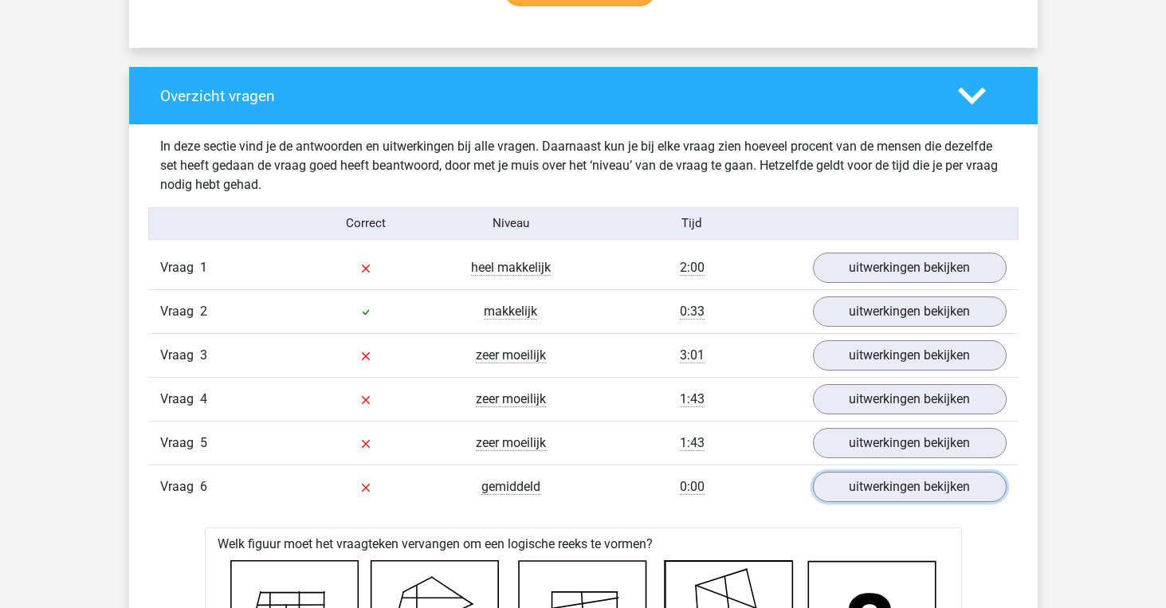
scroll to position [1320, 0]
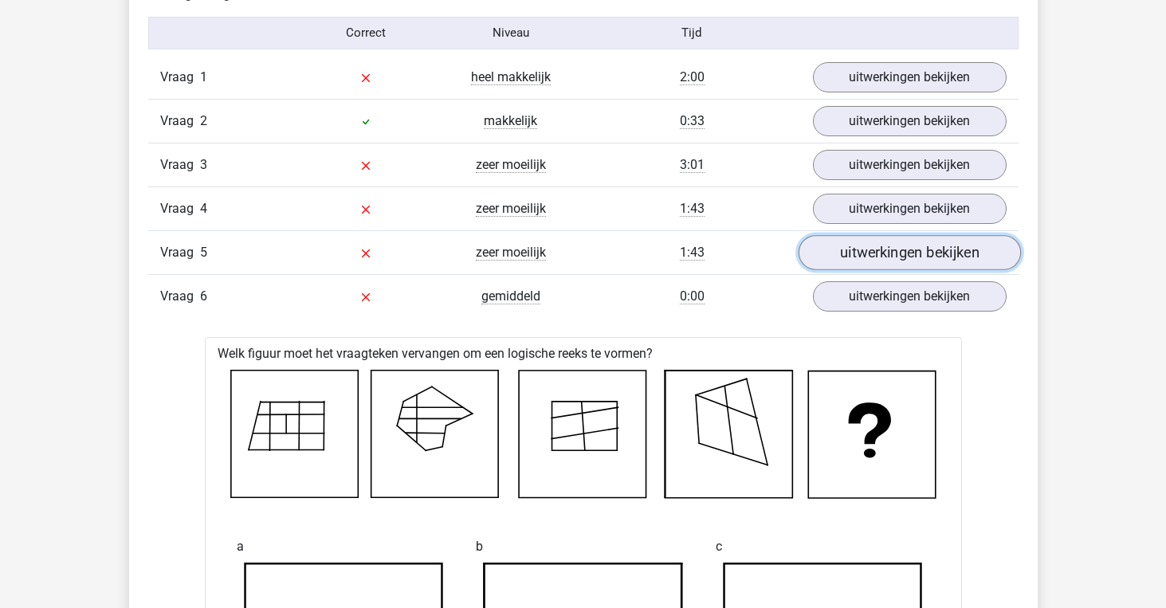
click at [898, 254] on link "uitwerkingen bekijken" at bounding box center [909, 252] width 222 height 35
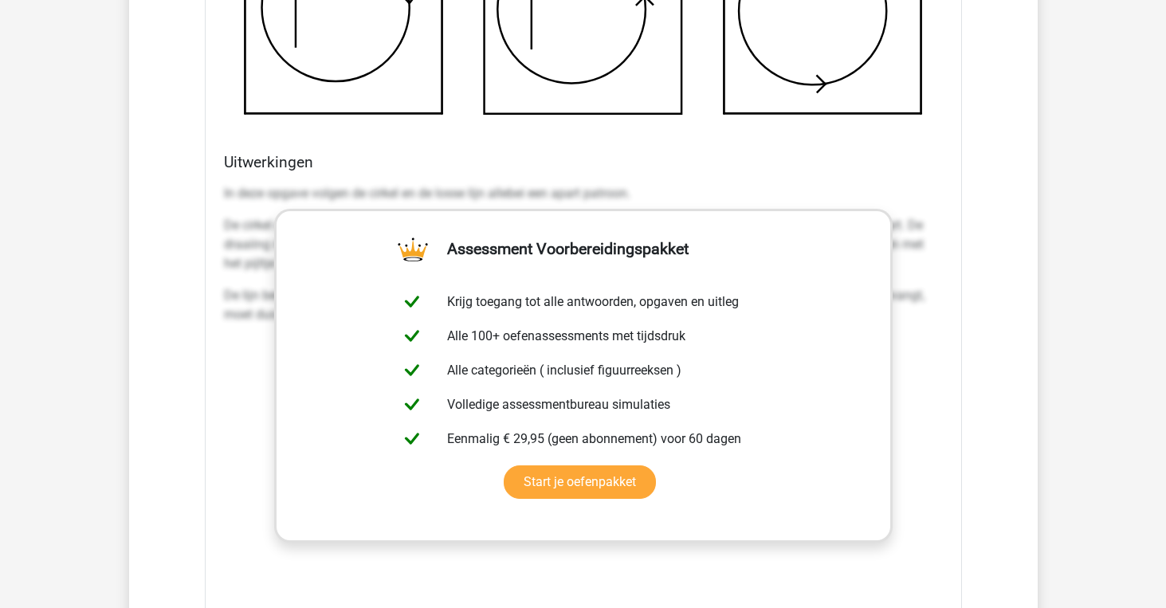
scroll to position [2162, 0]
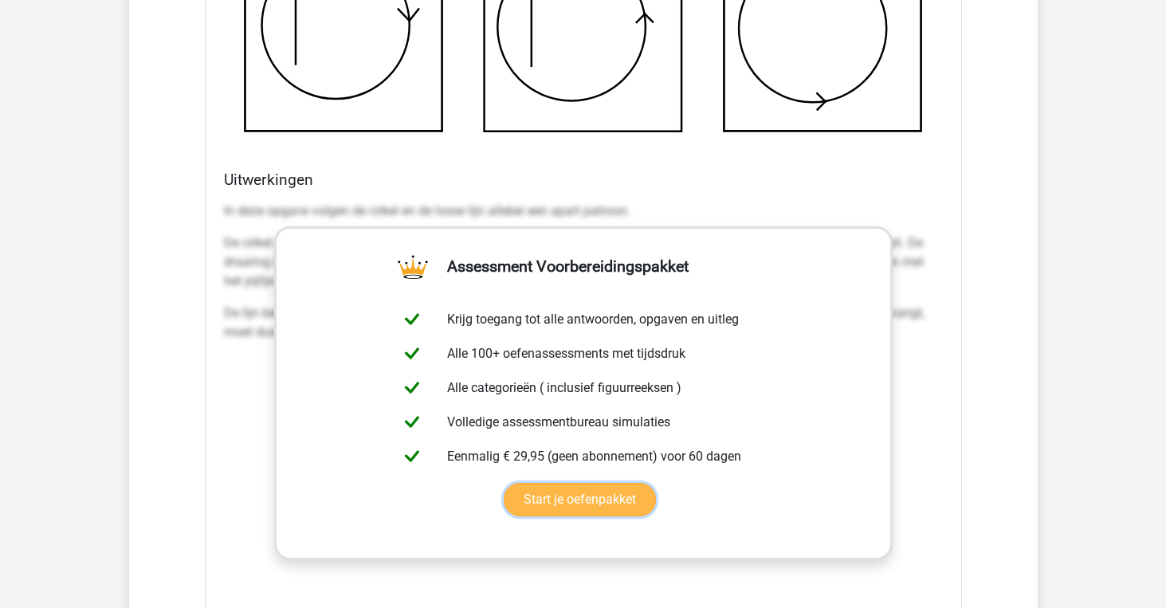
click at [656, 483] on link "Start je oefenpakket" at bounding box center [580, 499] width 152 height 33
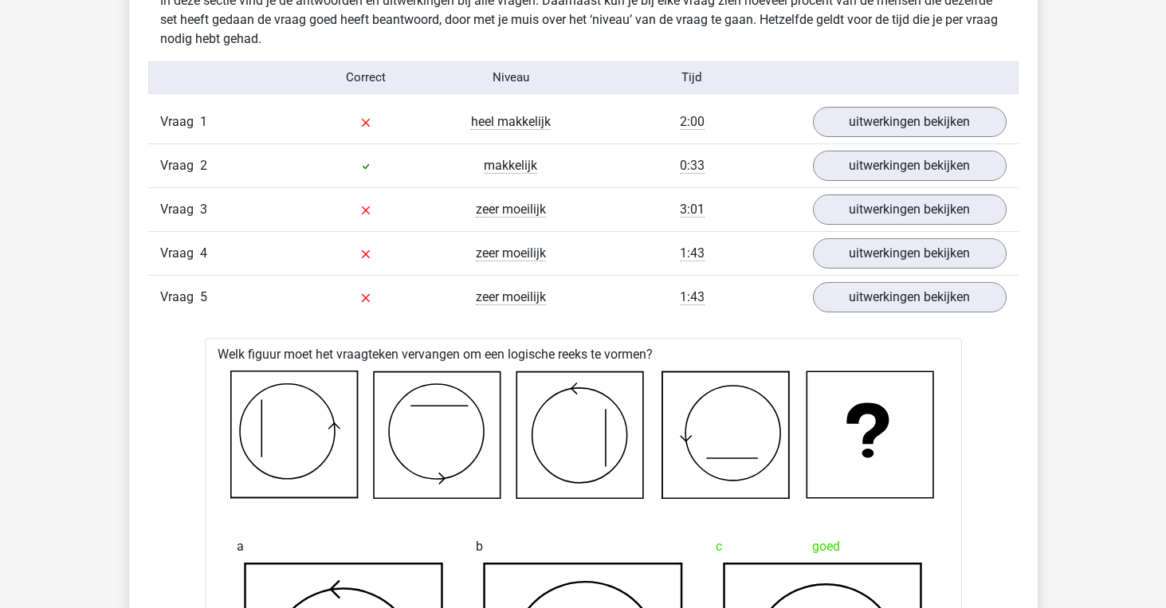
scroll to position [1272, 0]
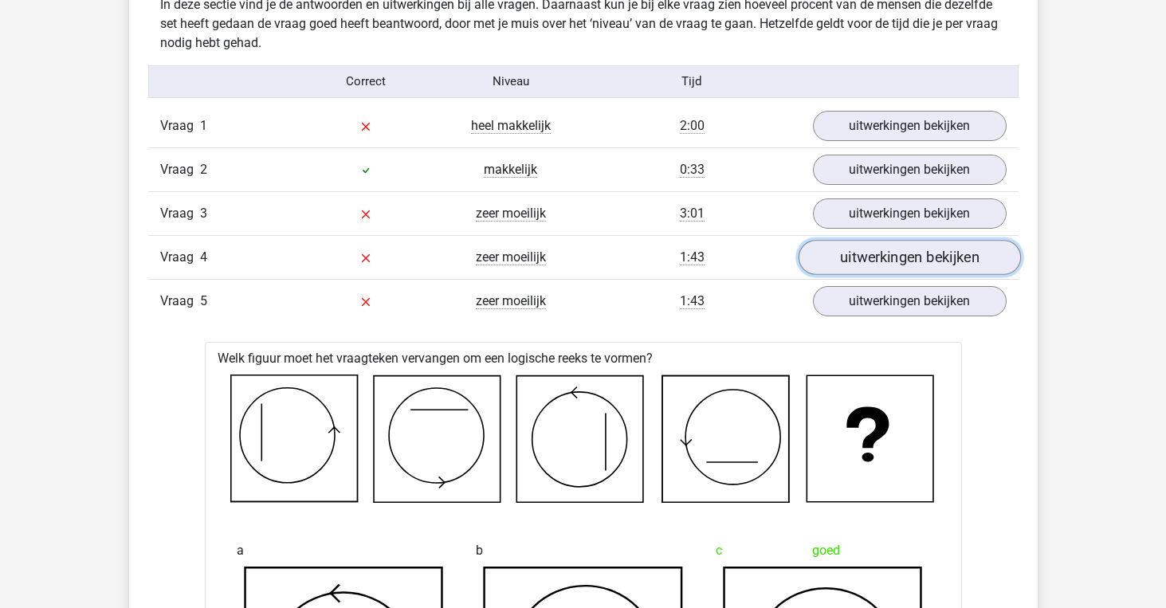
click at [882, 261] on link "uitwerkingen bekijken" at bounding box center [909, 257] width 222 height 35
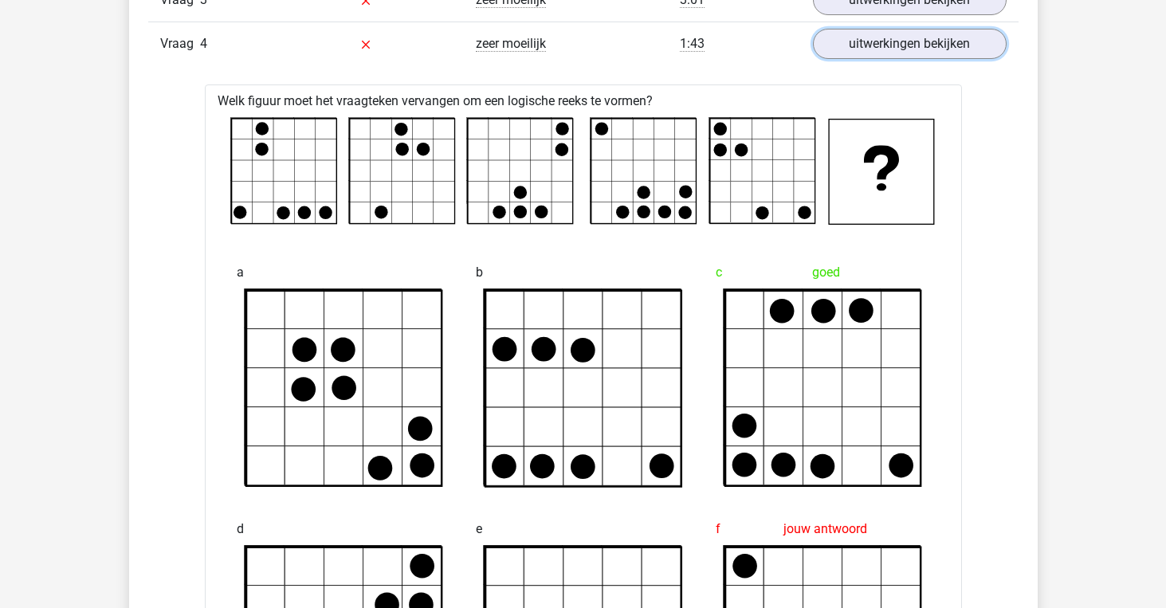
scroll to position [1470, 0]
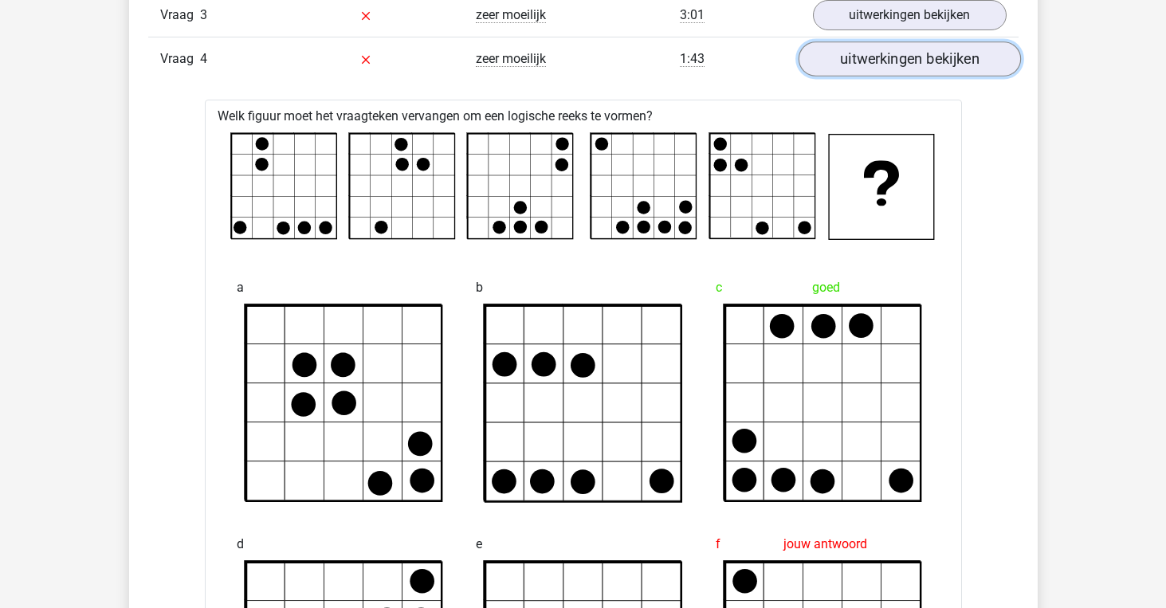
click at [911, 53] on link "uitwerkingen bekijken" at bounding box center [909, 58] width 222 height 35
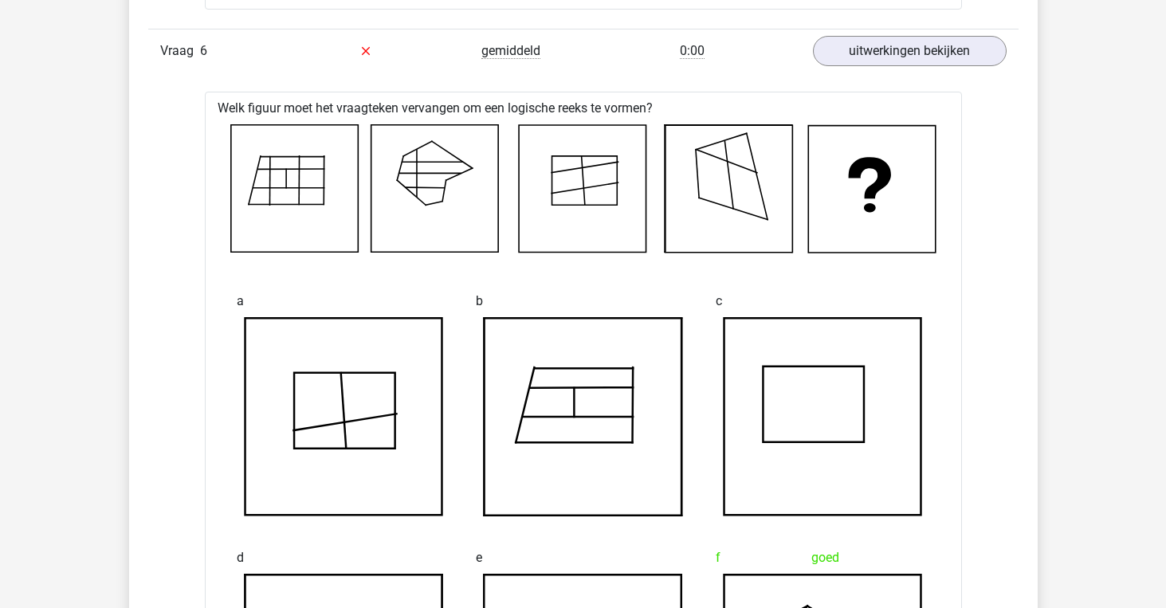
scroll to position [2877, 0]
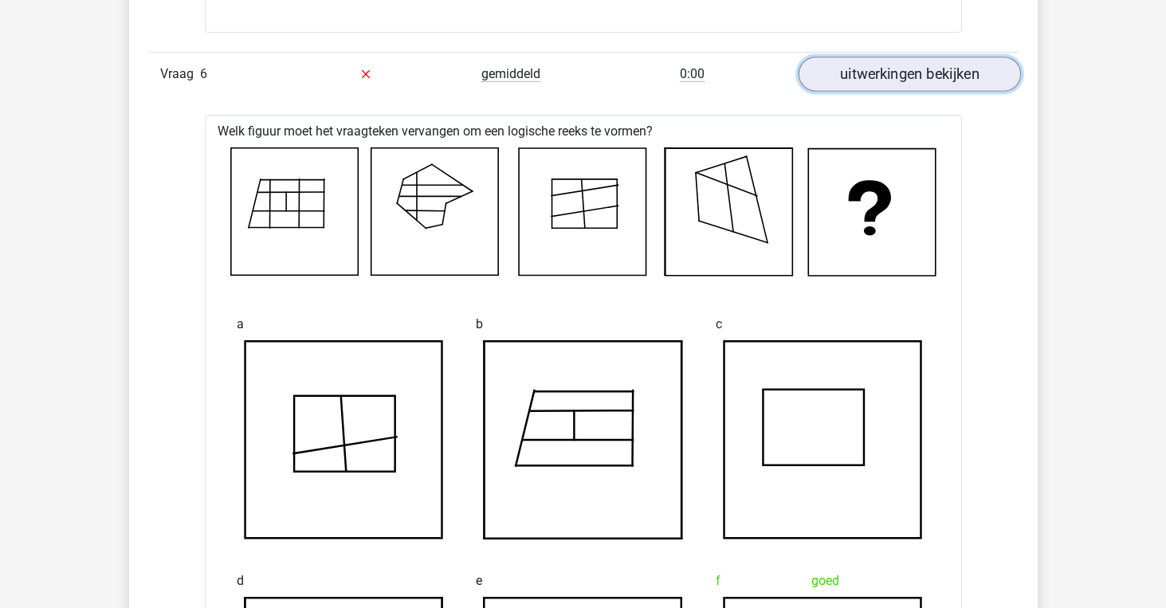
click at [926, 80] on link "uitwerkingen bekijken" at bounding box center [909, 74] width 222 height 35
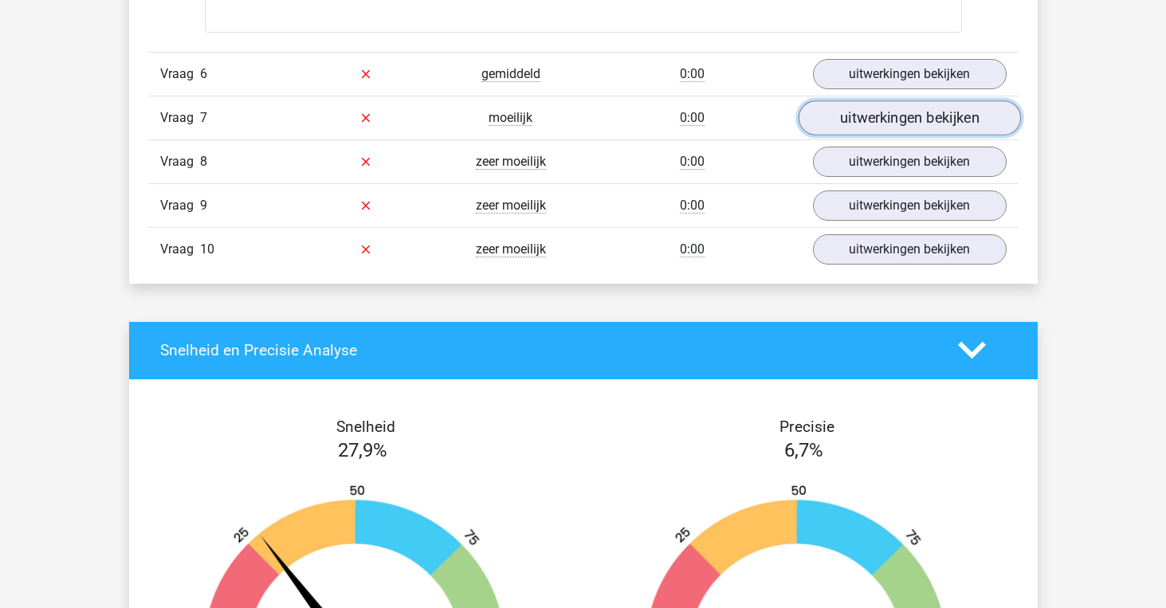
click at [883, 118] on link "uitwerkingen bekijken" at bounding box center [909, 117] width 222 height 35
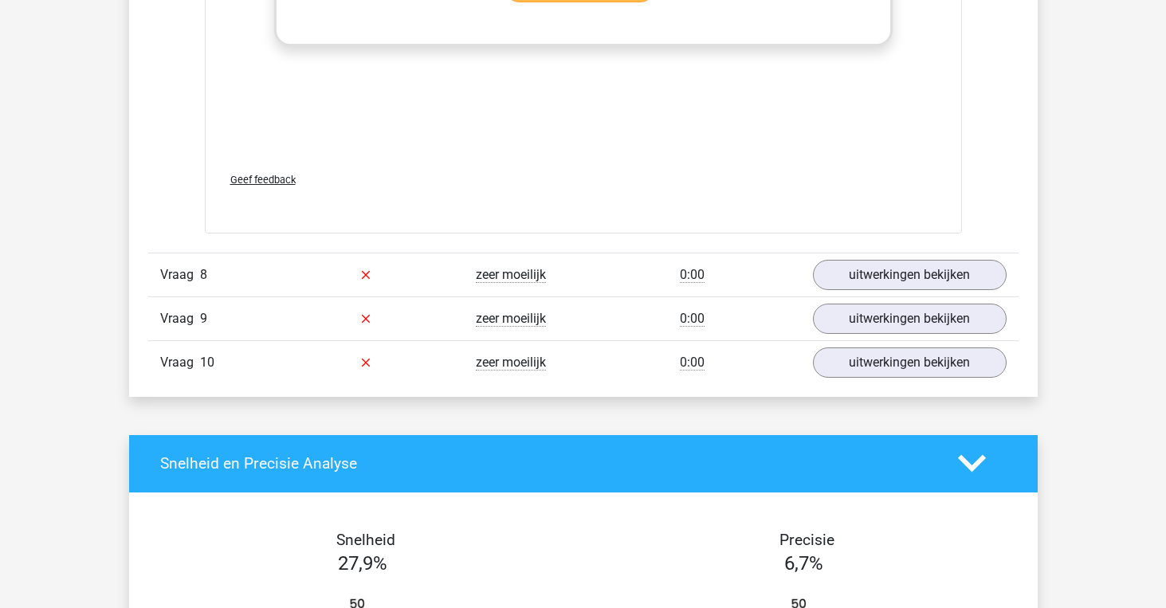
scroll to position [4104, 0]
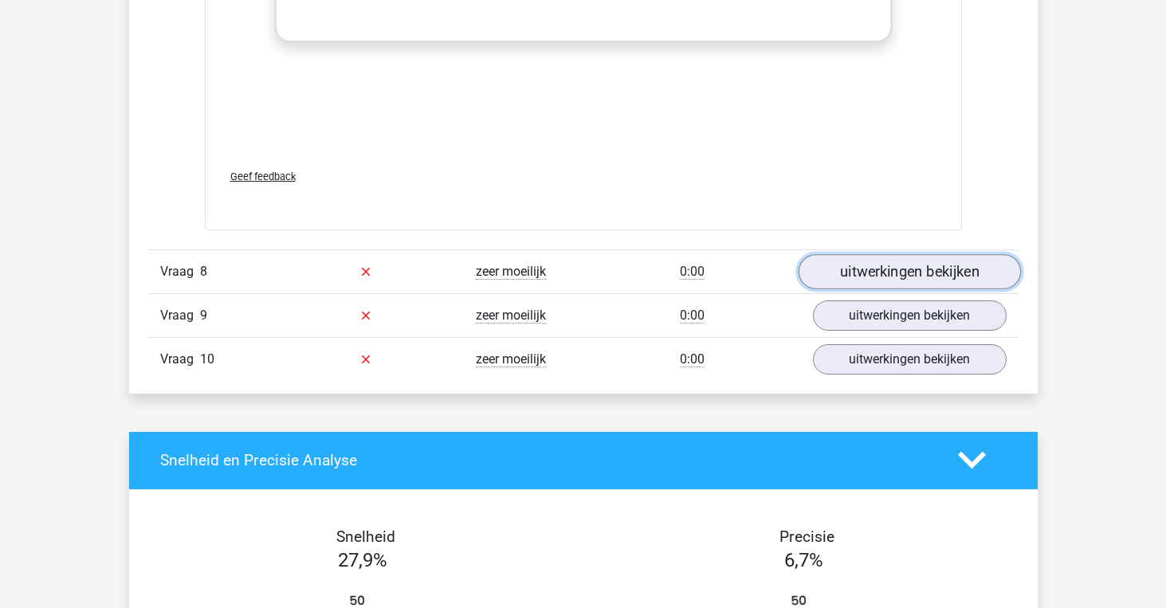
click at [892, 269] on link "uitwerkingen bekijken" at bounding box center [909, 271] width 222 height 35
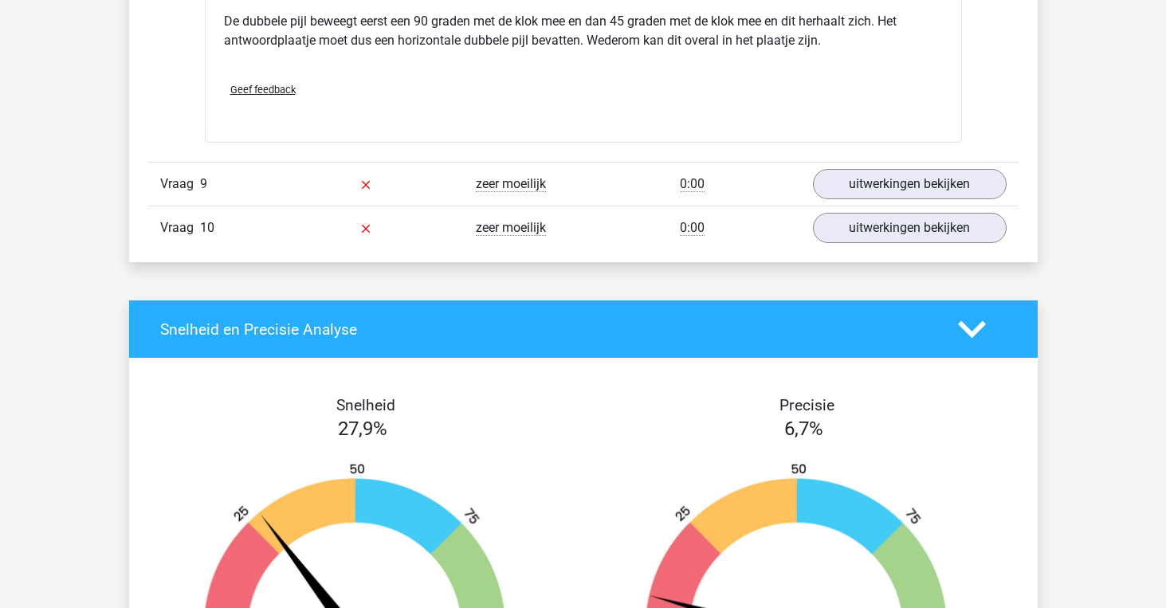
scroll to position [5196, 0]
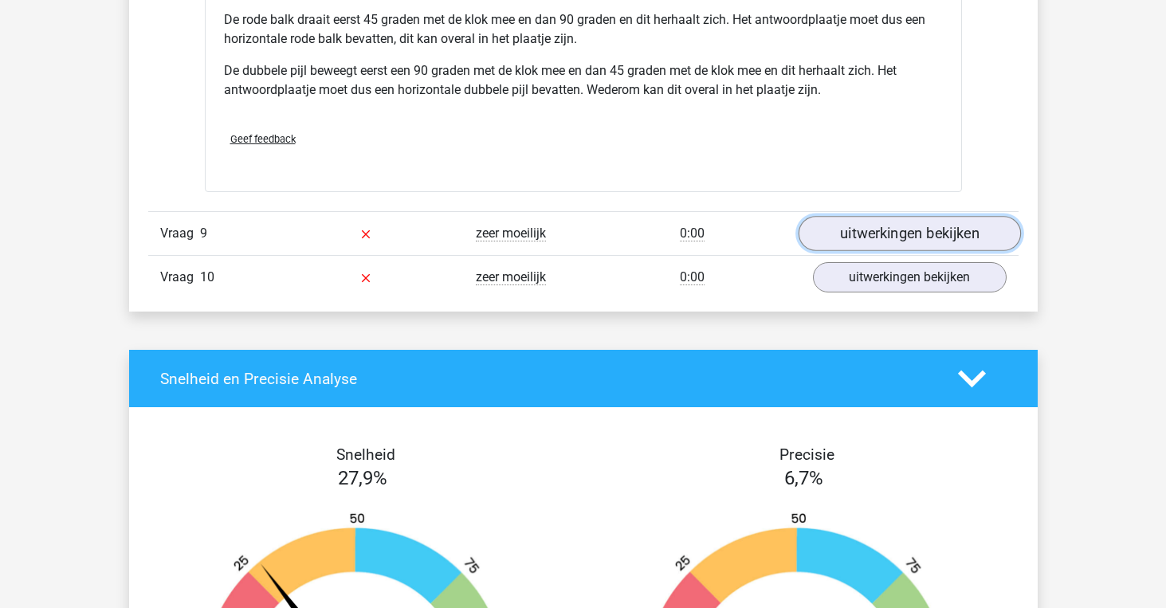
click at [905, 225] on link "uitwerkingen bekijken" at bounding box center [909, 233] width 222 height 35
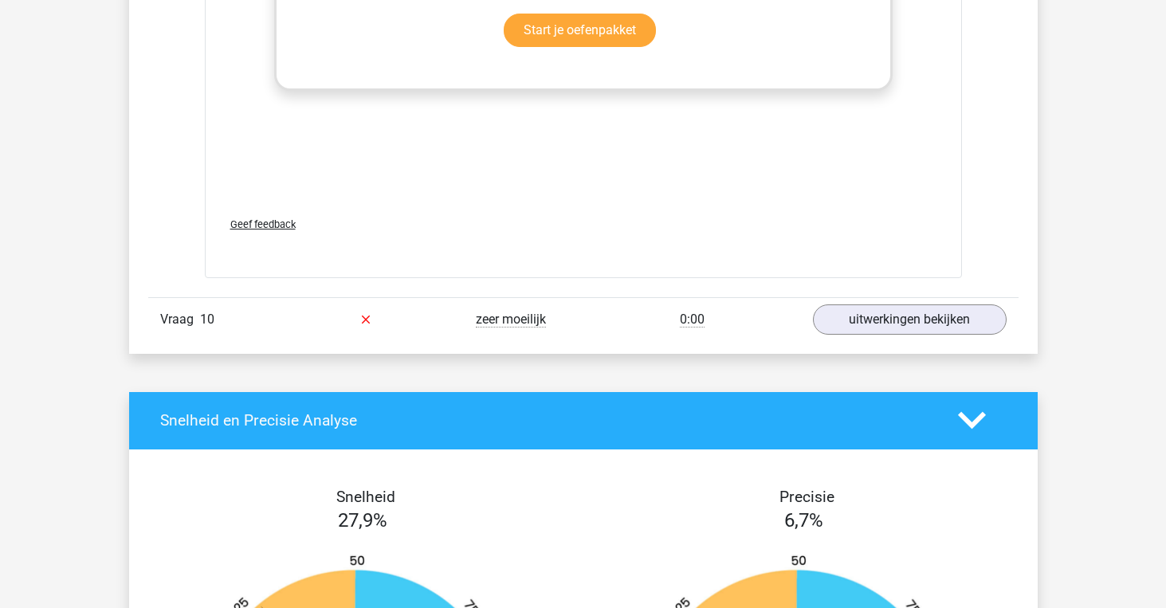
scroll to position [6491, 0]
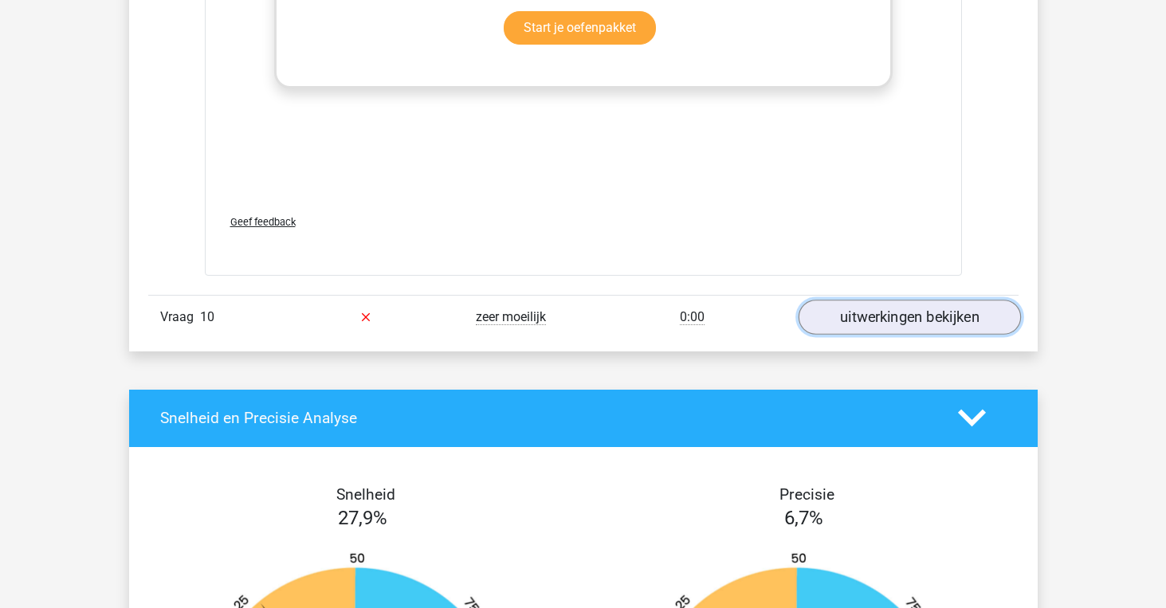
click at [876, 319] on link "uitwerkingen bekijken" at bounding box center [909, 317] width 222 height 35
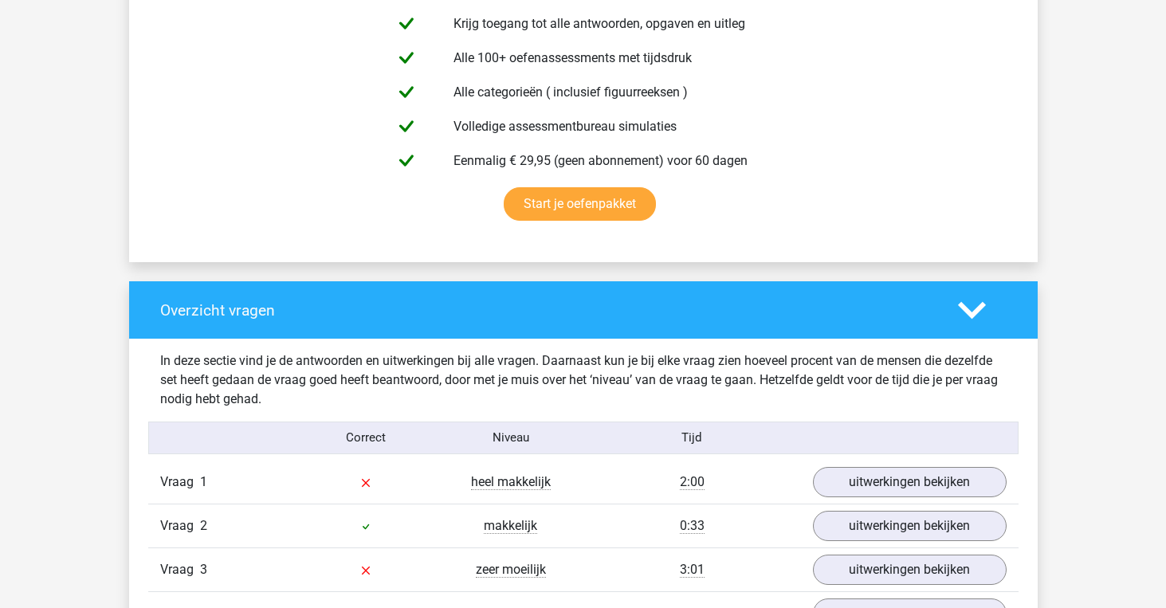
scroll to position [0, 0]
